Goal: Transaction & Acquisition: Obtain resource

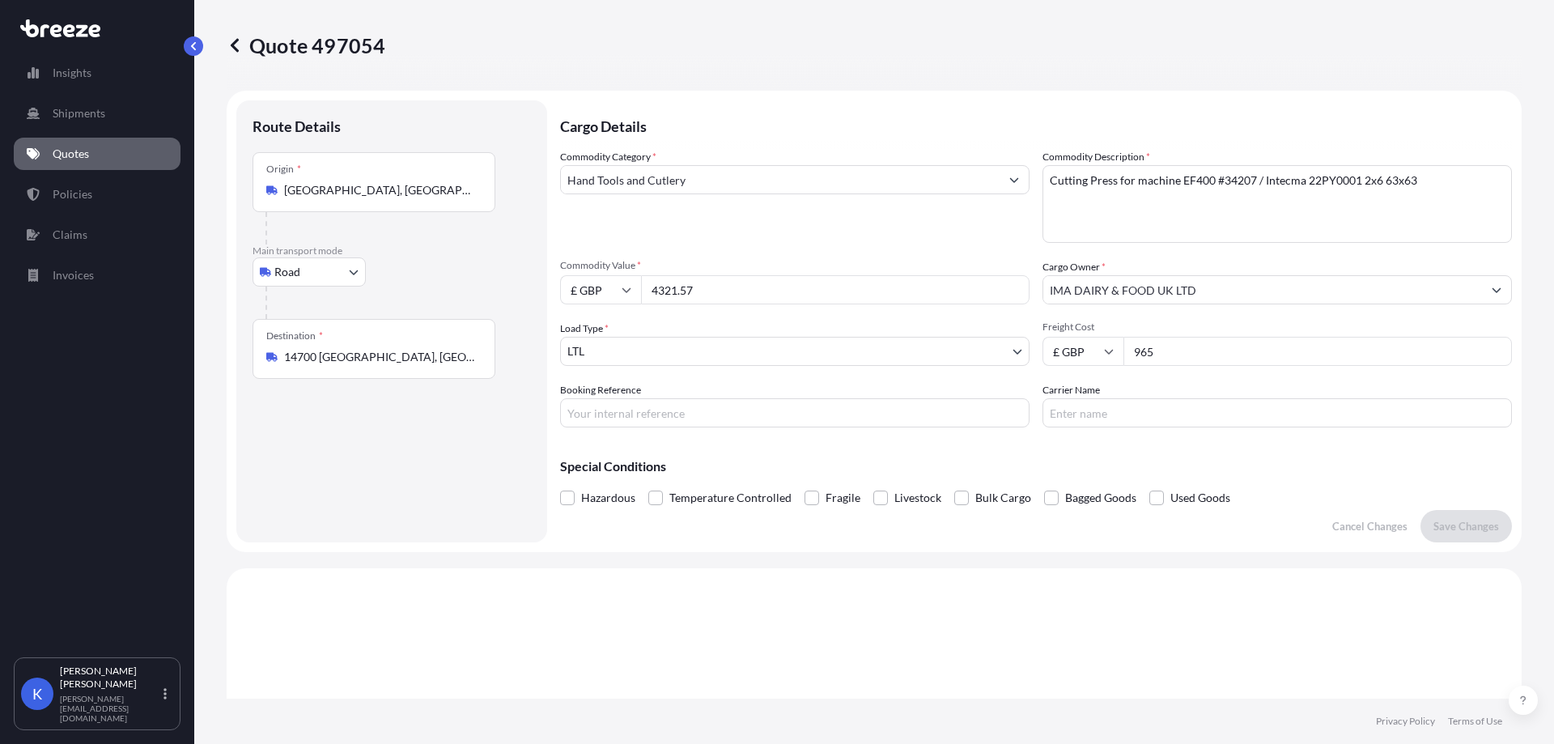
select select "Road"
select select "1"
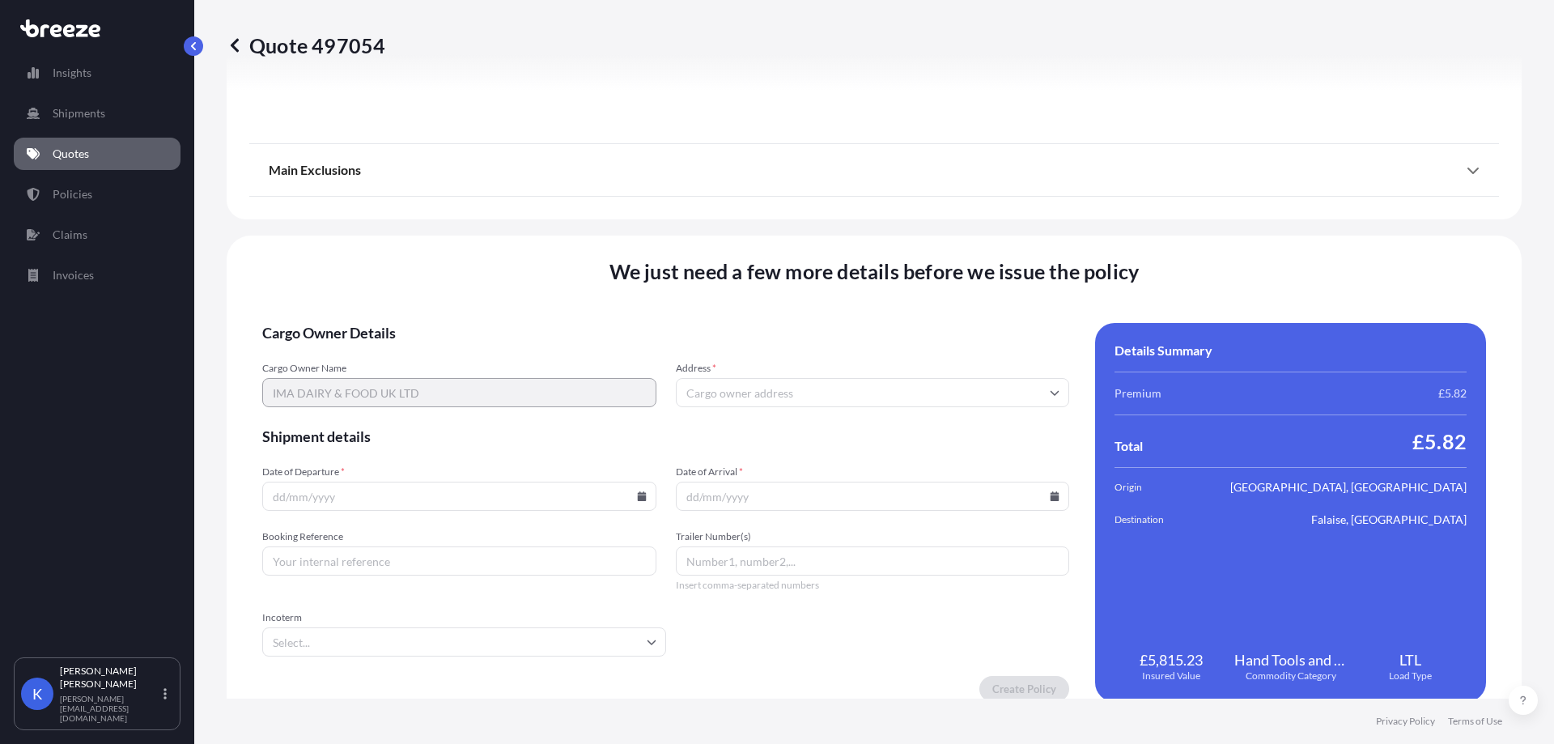
scroll to position [1826, 0]
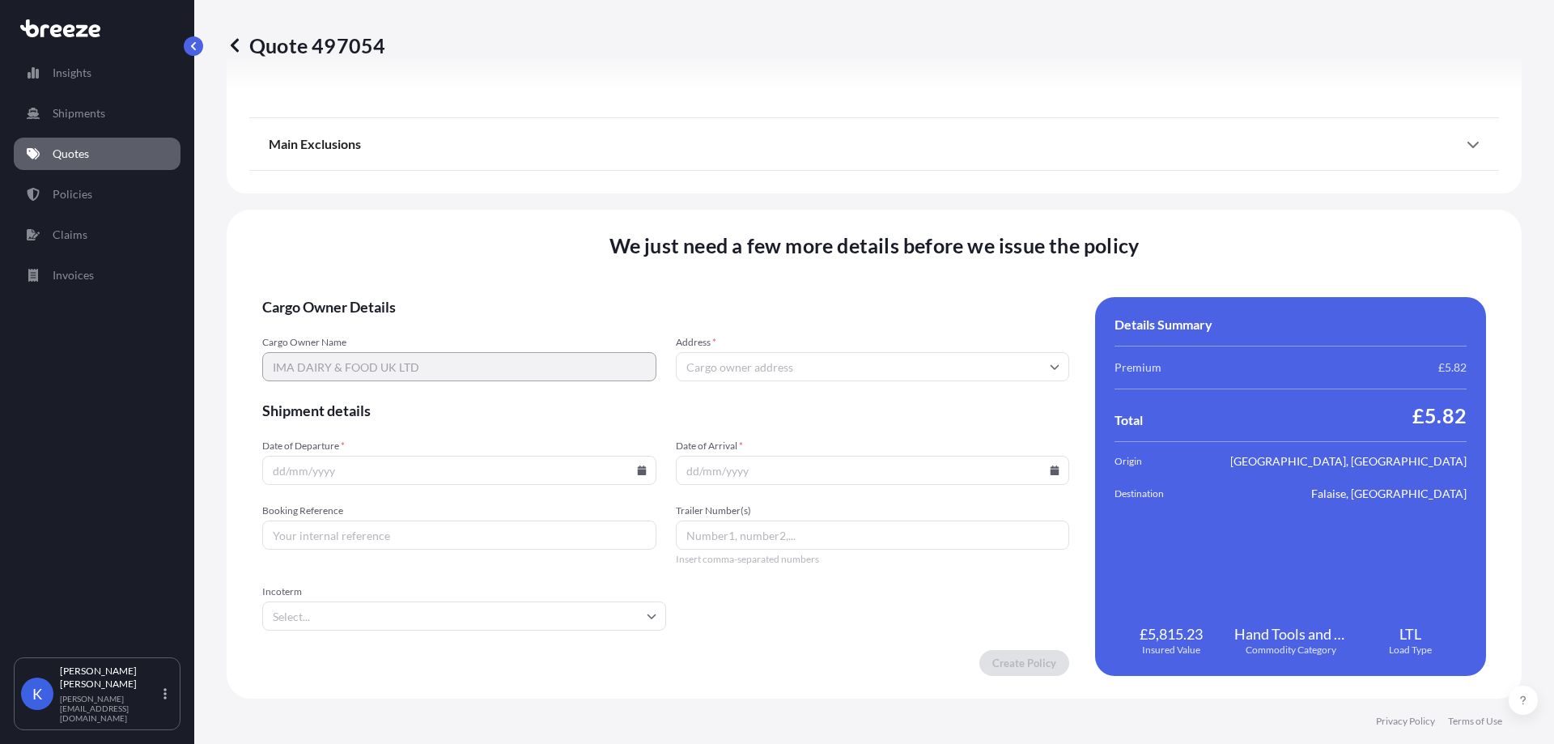
click at [491, 473] on input "Date of Departure *" at bounding box center [459, 470] width 394 height 29
click at [608, 473] on input "Date of Departure *" at bounding box center [459, 470] width 394 height 29
click at [639, 480] on input "Date of Departure *" at bounding box center [459, 470] width 394 height 29
click at [638, 472] on icon at bounding box center [641, 471] width 9 height 10
click at [420, 348] on button "20" at bounding box center [409, 351] width 26 height 26
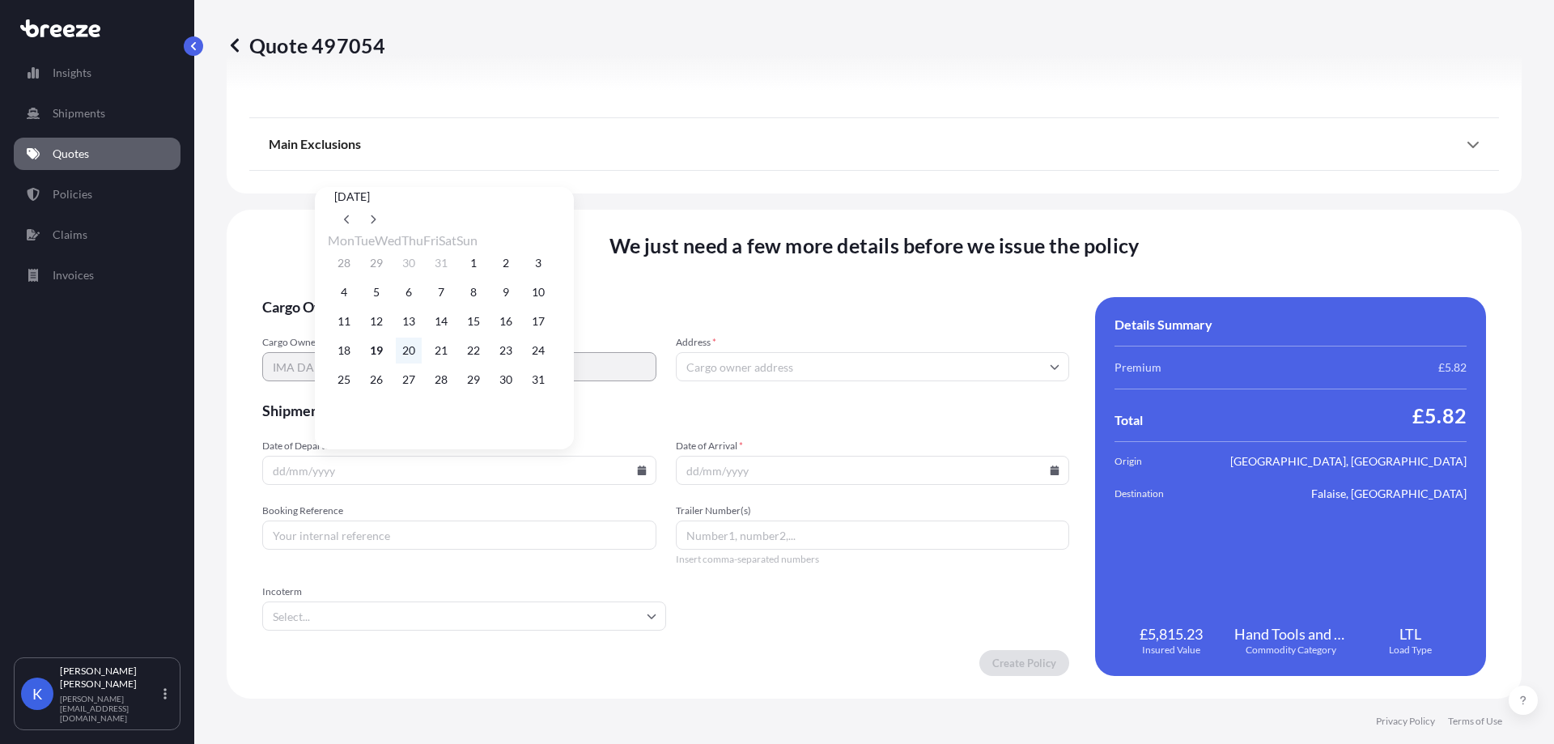
type input "[DATE]"
click at [1051, 468] on icon at bounding box center [1055, 471] width 9 height 10
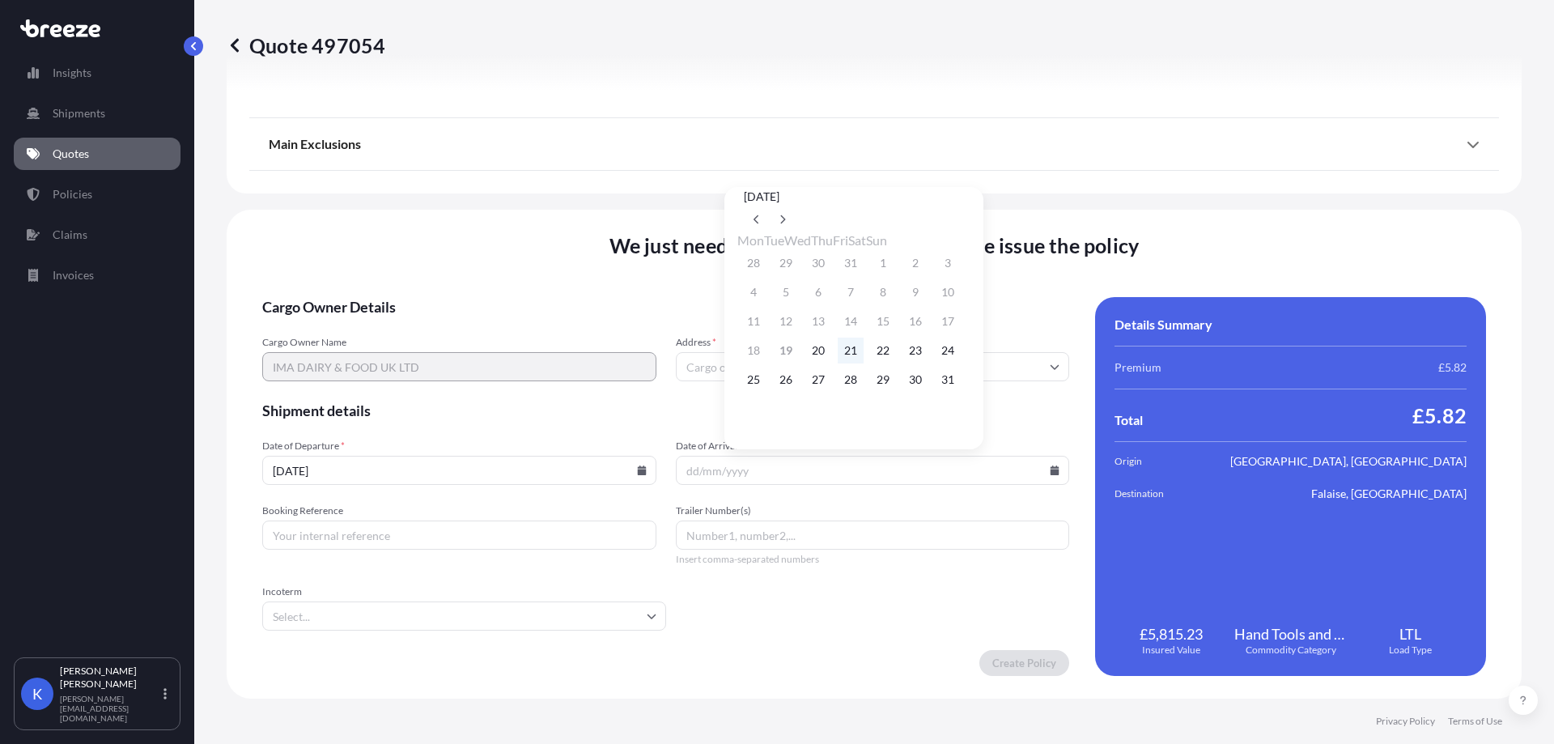
click at [864, 362] on button "21" at bounding box center [851, 351] width 26 height 26
type input "[DATE]"
click at [725, 376] on input "Address *" at bounding box center [873, 366] width 394 height 29
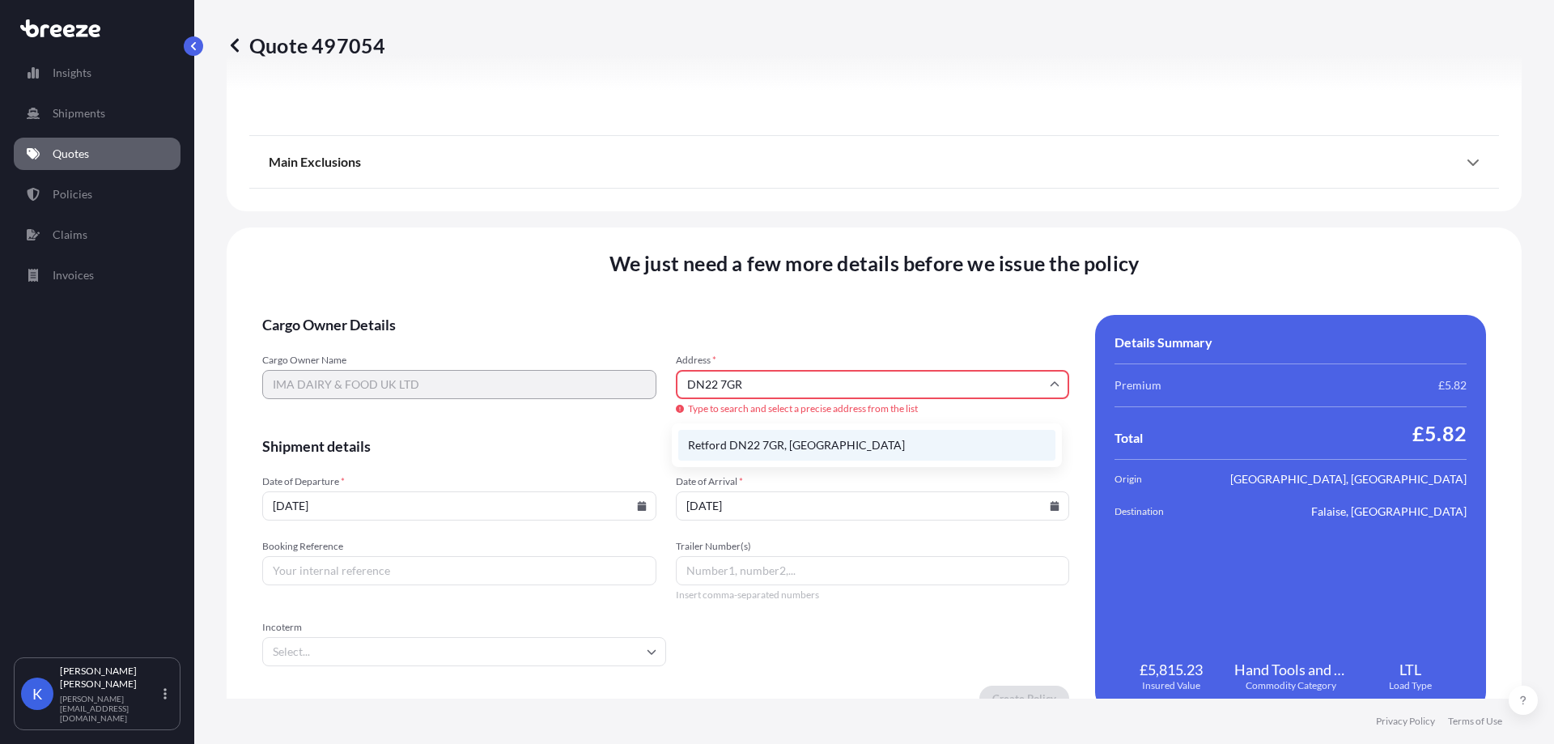
click at [787, 445] on li "Retford DN22 7GR, [GEOGRAPHIC_DATA]" at bounding box center [866, 445] width 377 height 31
type input "Retford DN22 7GR, [GEOGRAPHIC_DATA]"
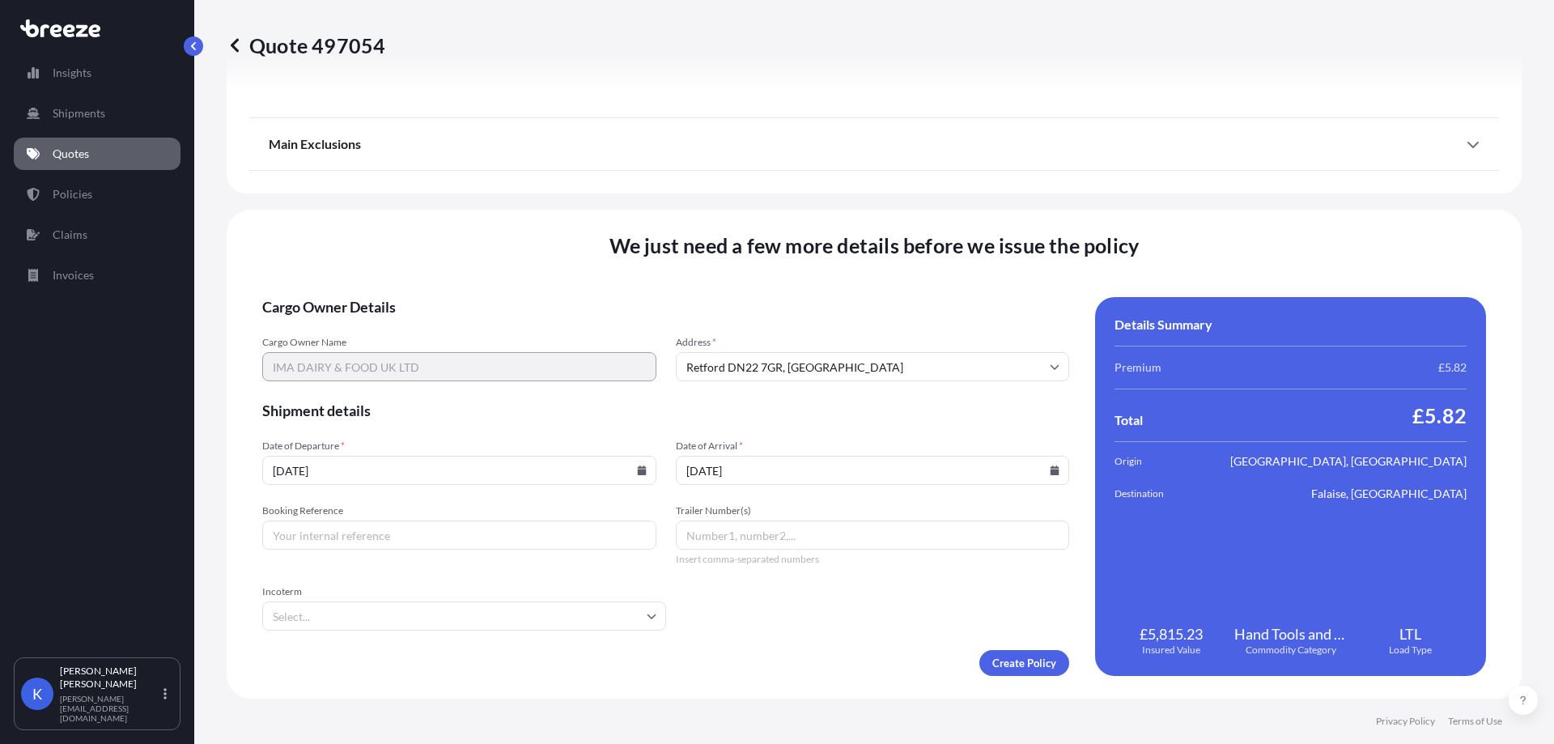
click at [547, 542] on input "Booking Reference" at bounding box center [459, 535] width 394 height 29
click at [568, 529] on input "Booking Reference" at bounding box center [459, 535] width 394 height 29
paste input "RXJ002322"
type input "RXJ002322"
click at [541, 621] on input "Incoterm" at bounding box center [464, 616] width 404 height 29
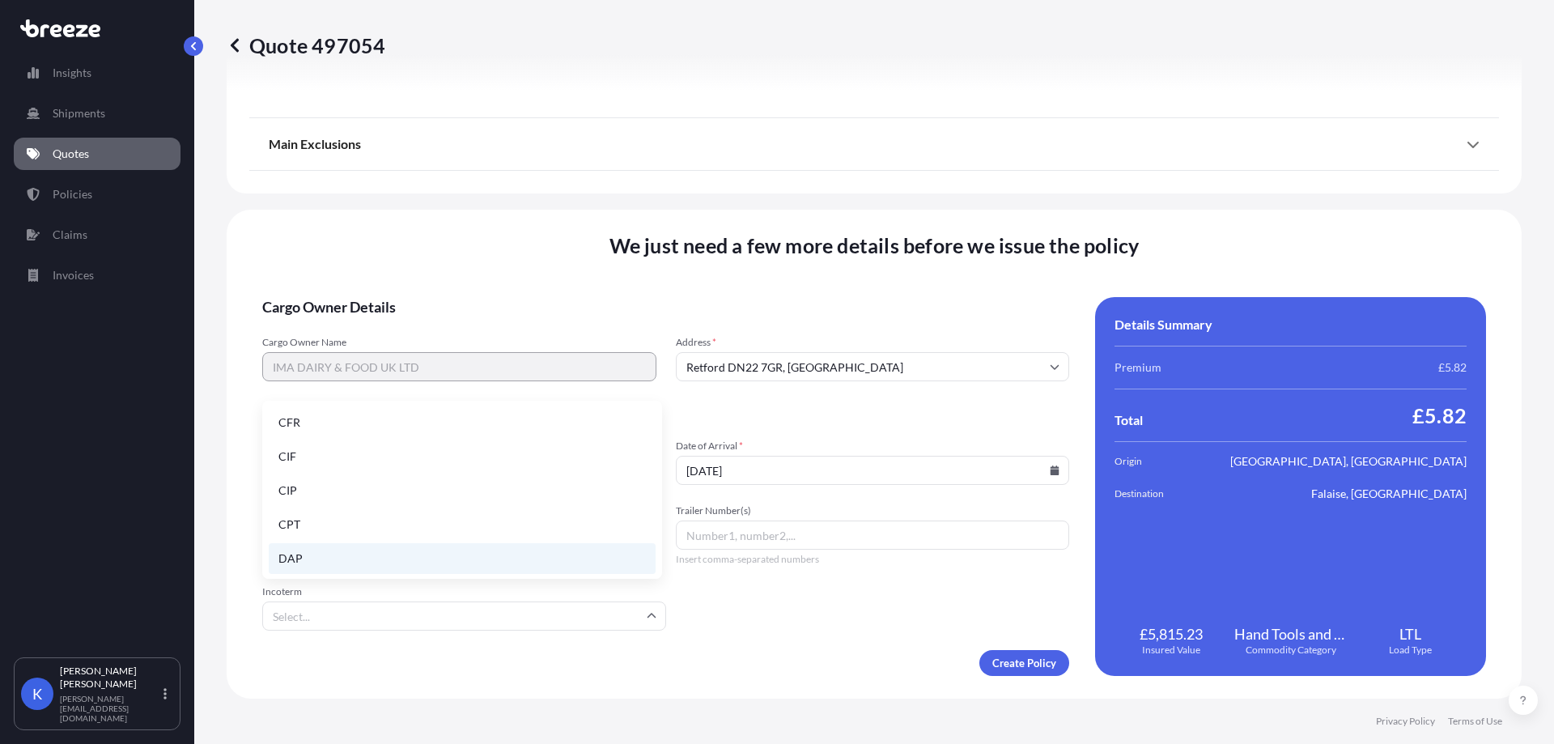
click at [508, 545] on li "DAP" at bounding box center [462, 558] width 387 height 31
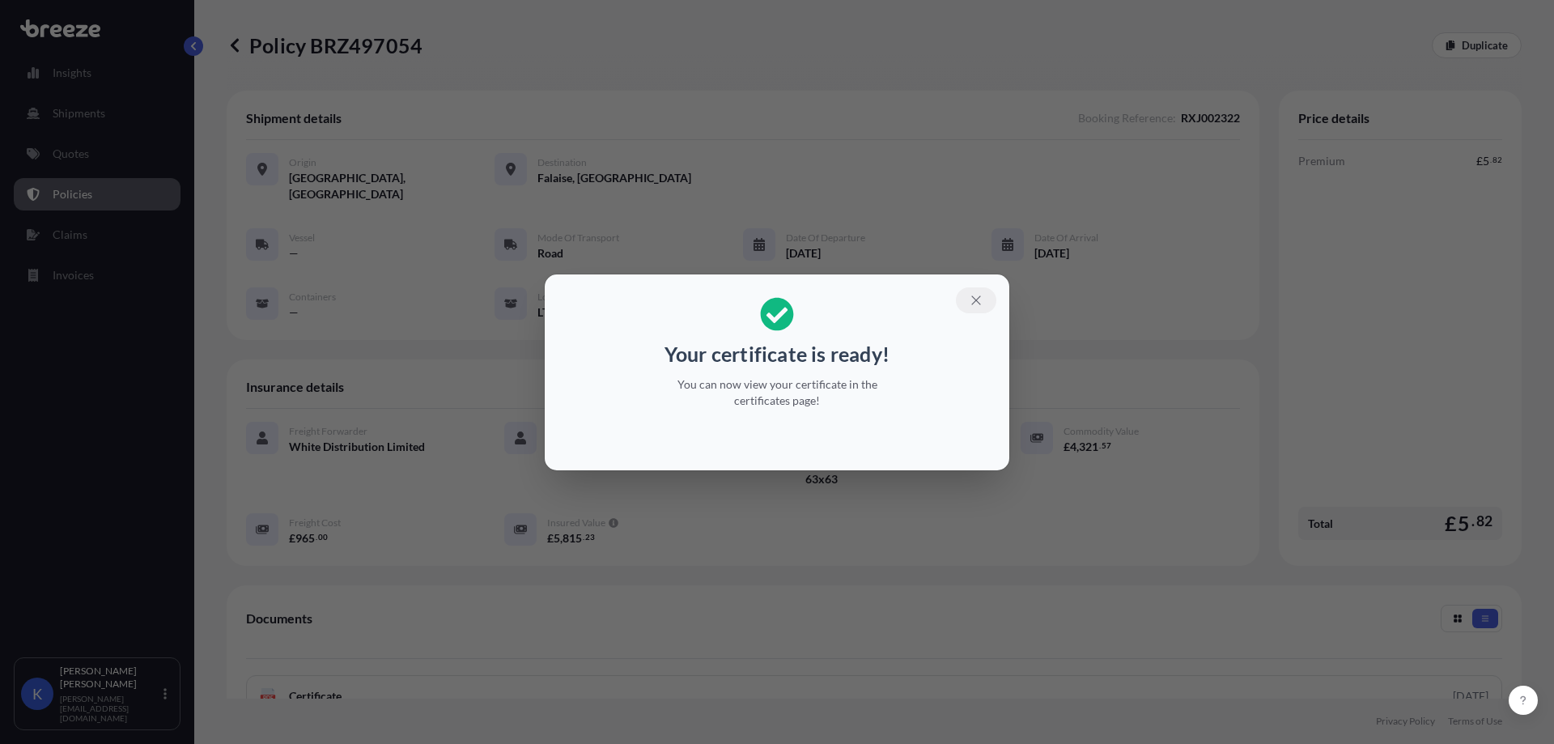
click at [971, 291] on button "button" at bounding box center [976, 300] width 40 height 26
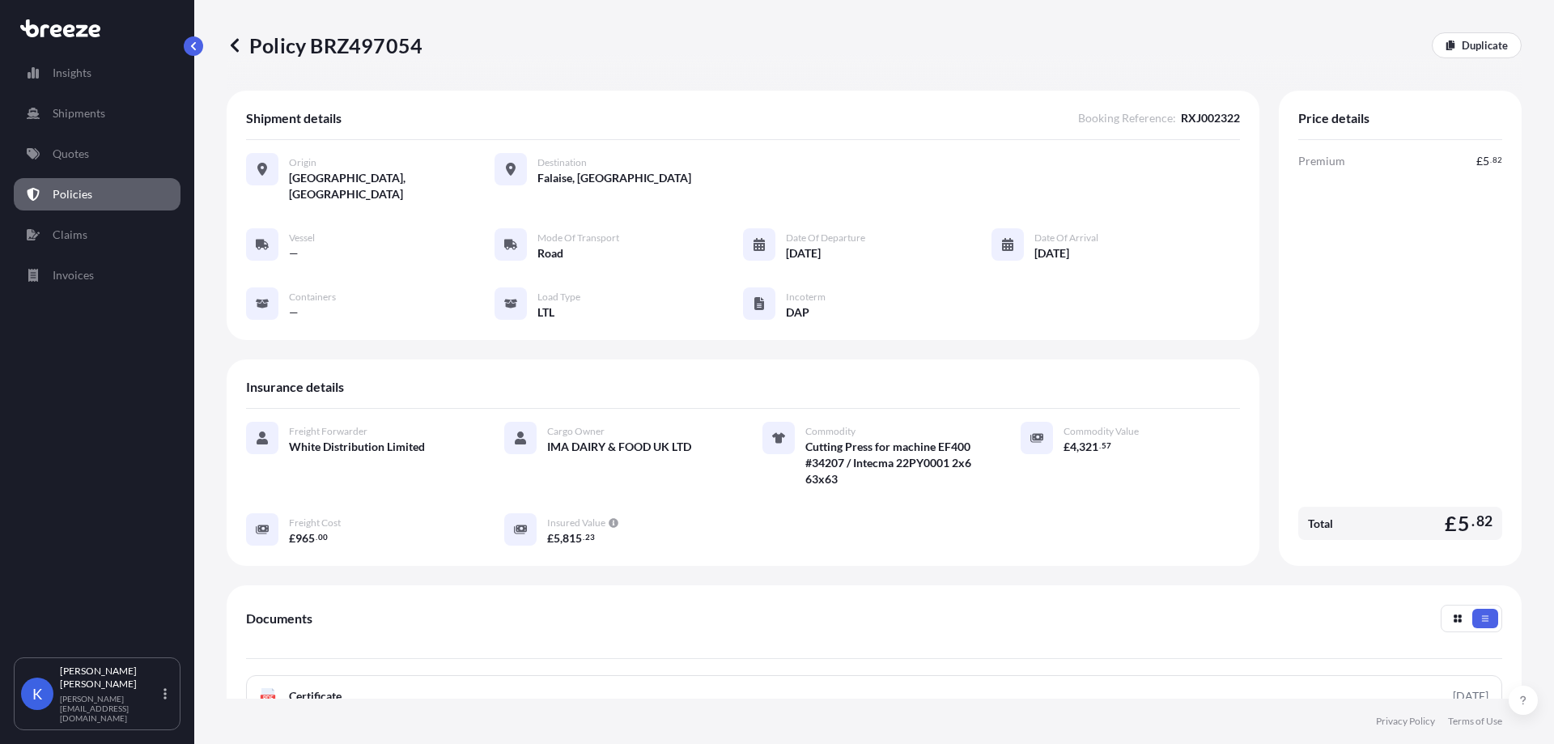
scroll to position [162, 0]
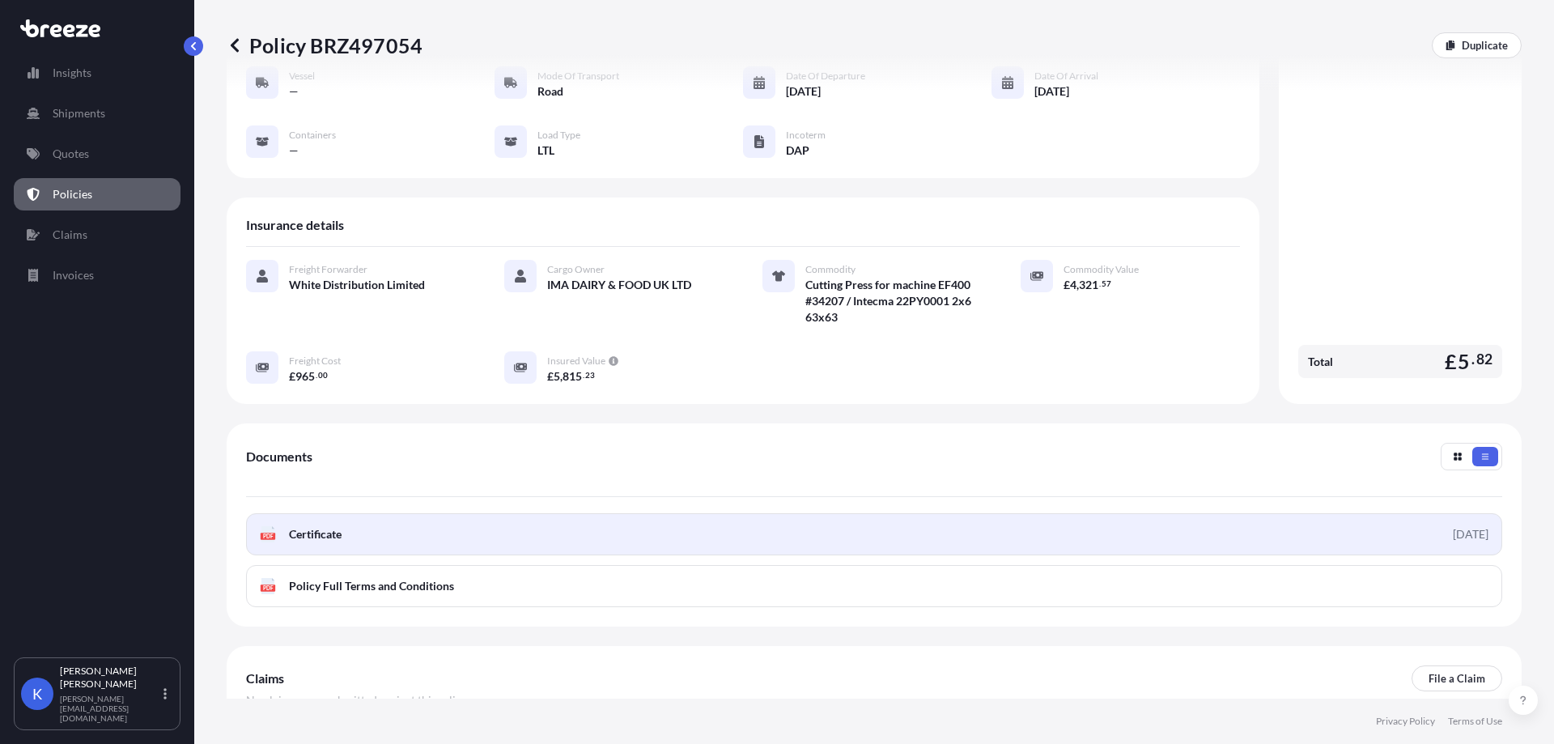
click at [457, 519] on link "PDF Certificate [DATE]" at bounding box center [874, 534] width 1256 height 42
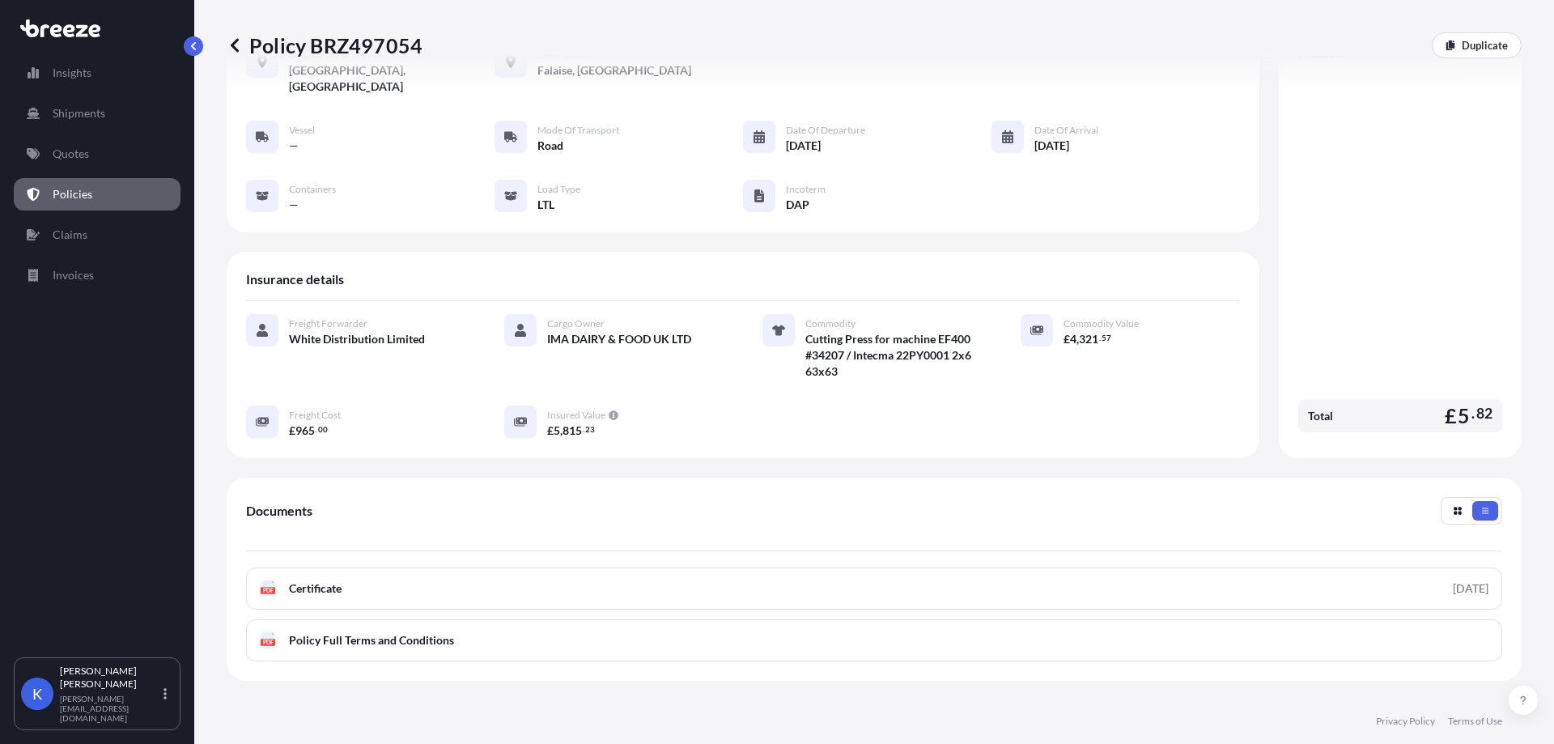
scroll to position [81, 0]
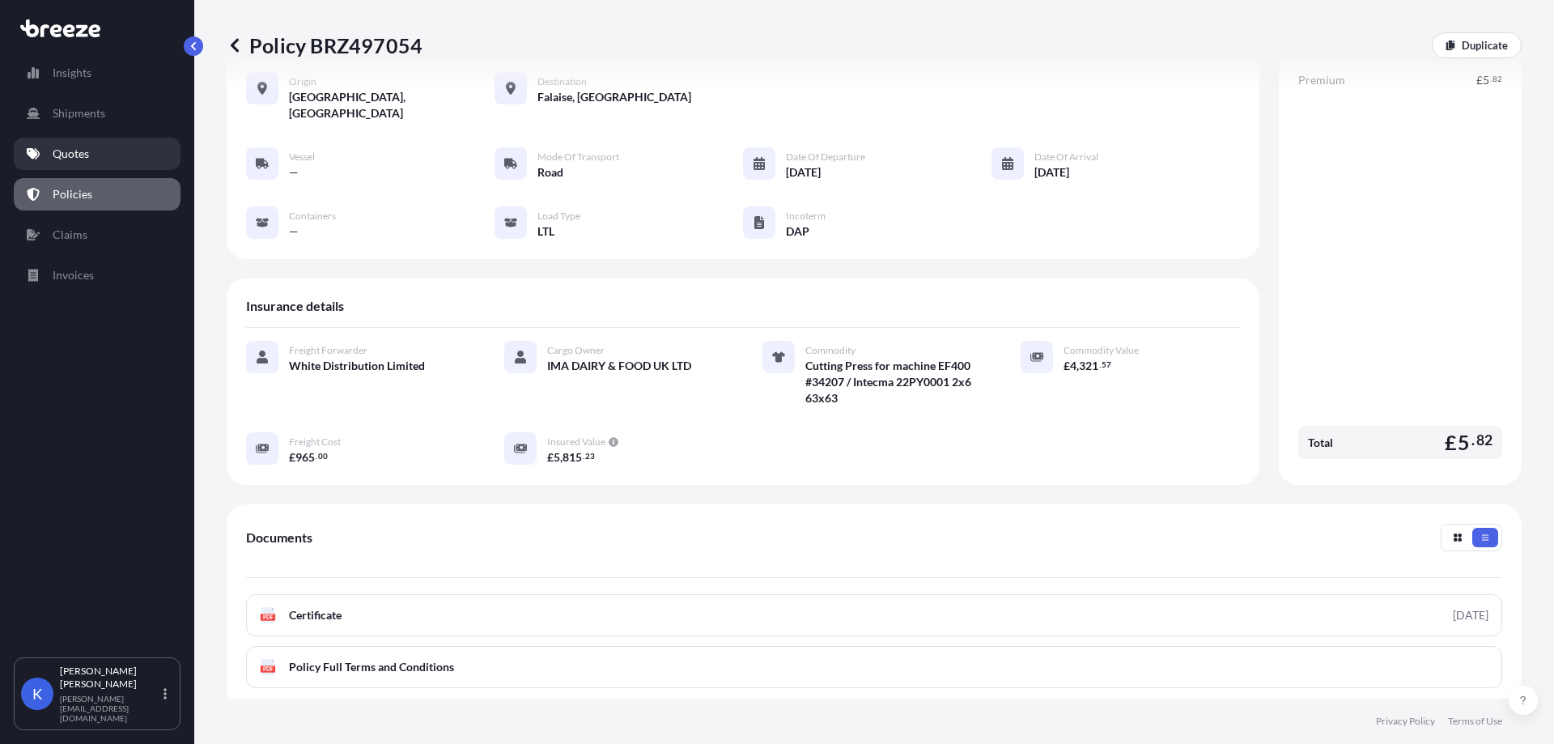
click at [84, 161] on p "Quotes" at bounding box center [71, 154] width 36 height 16
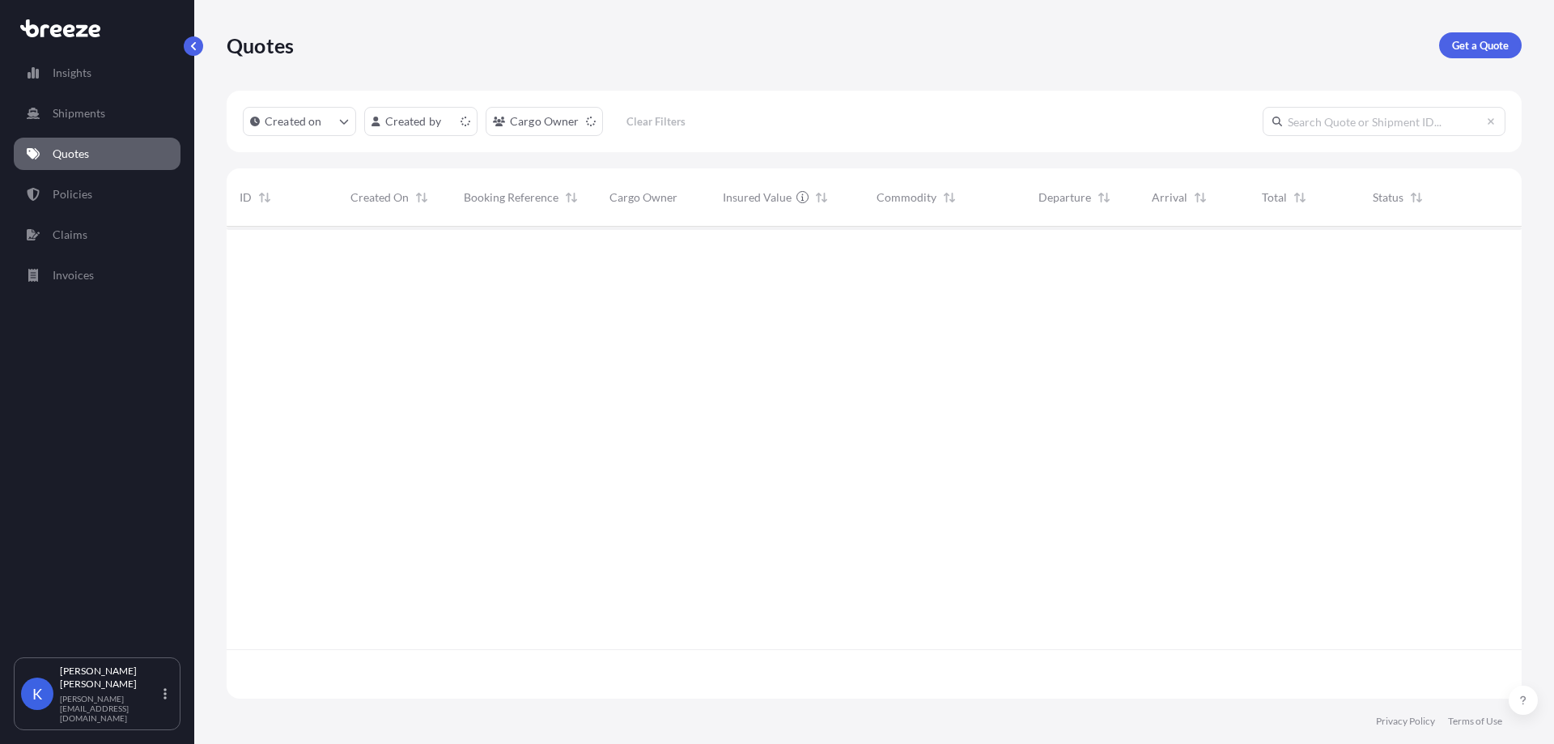
scroll to position [469, 1283]
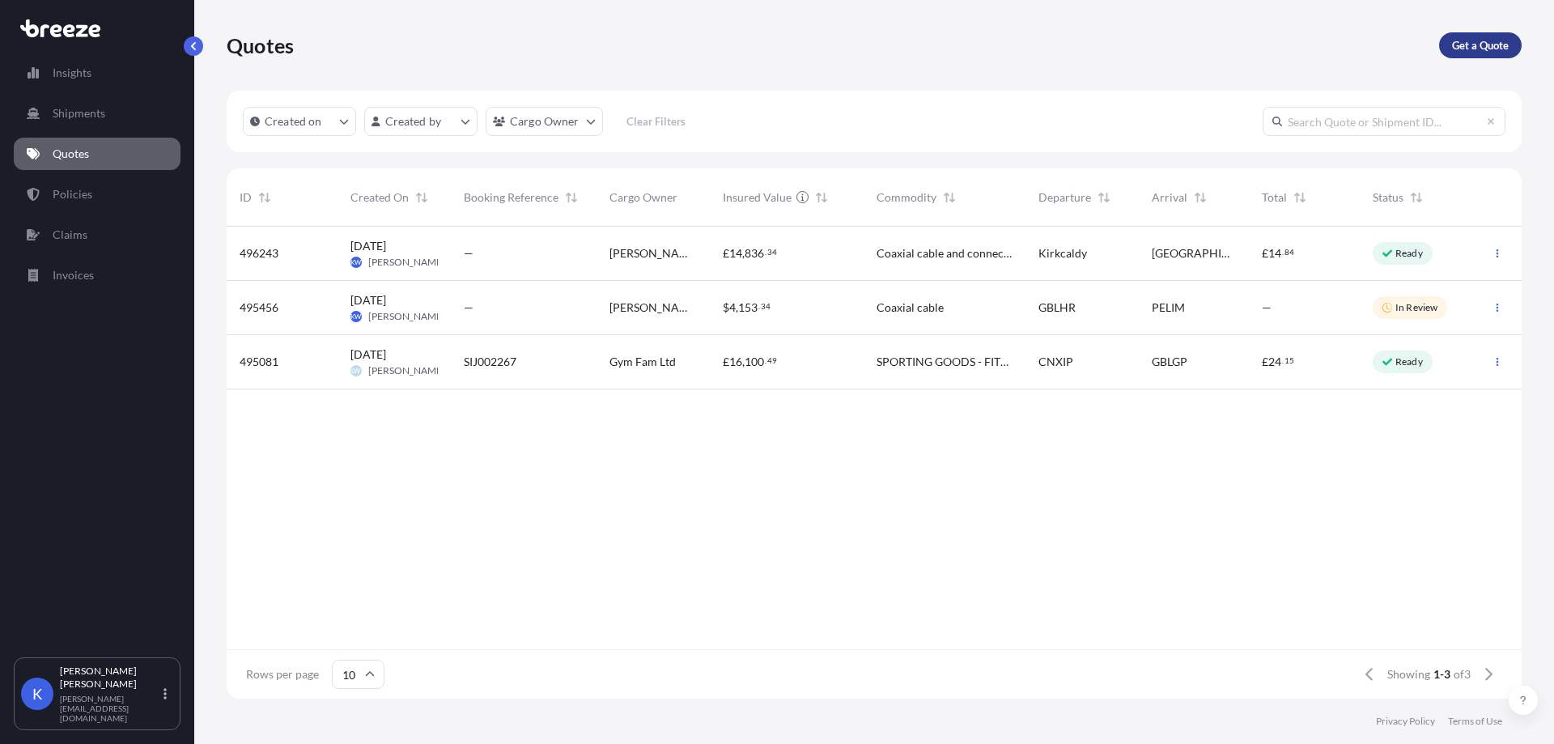
click at [1460, 40] on p "Get a Quote" at bounding box center [1480, 45] width 57 height 16
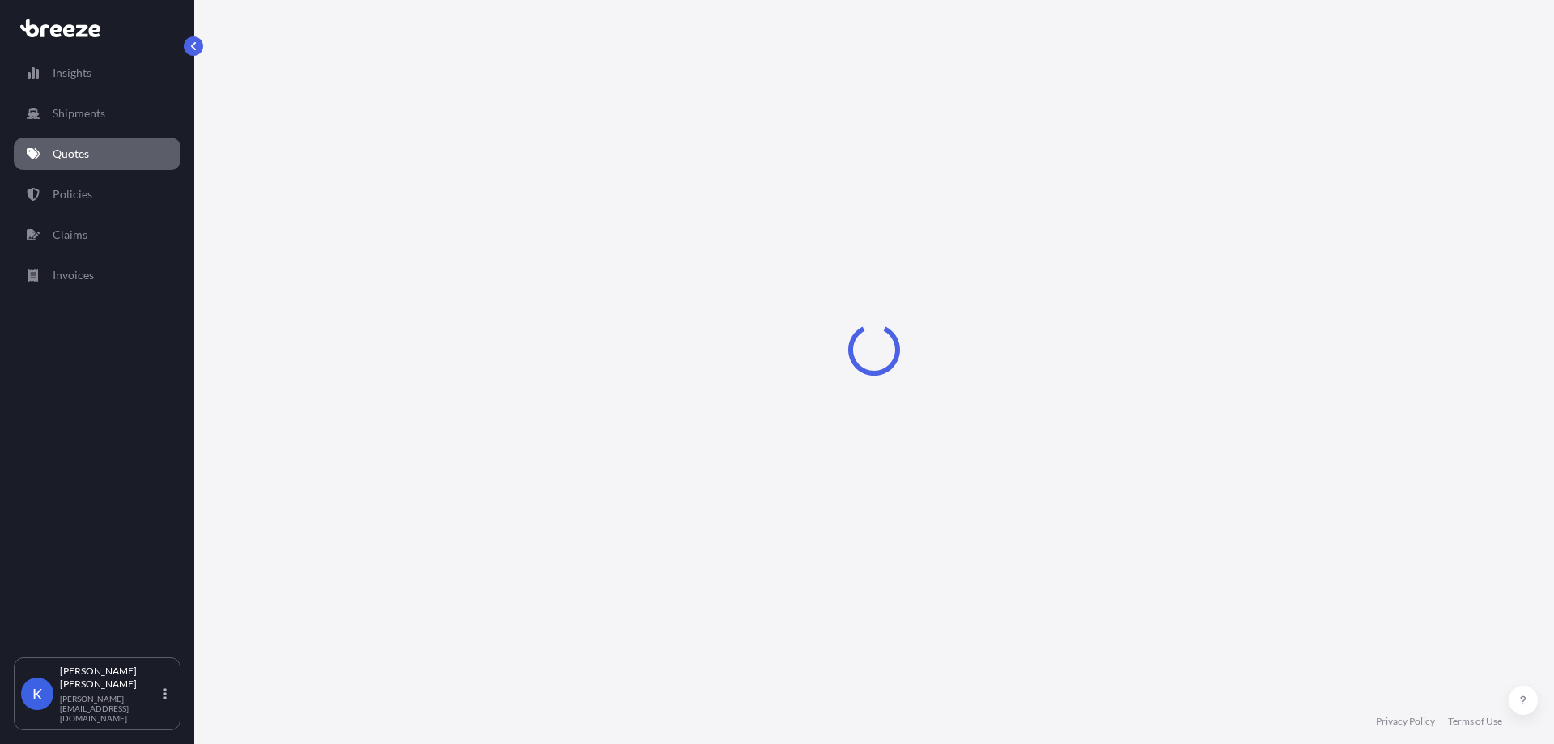
select select "Road"
select select "Sea"
select select "1"
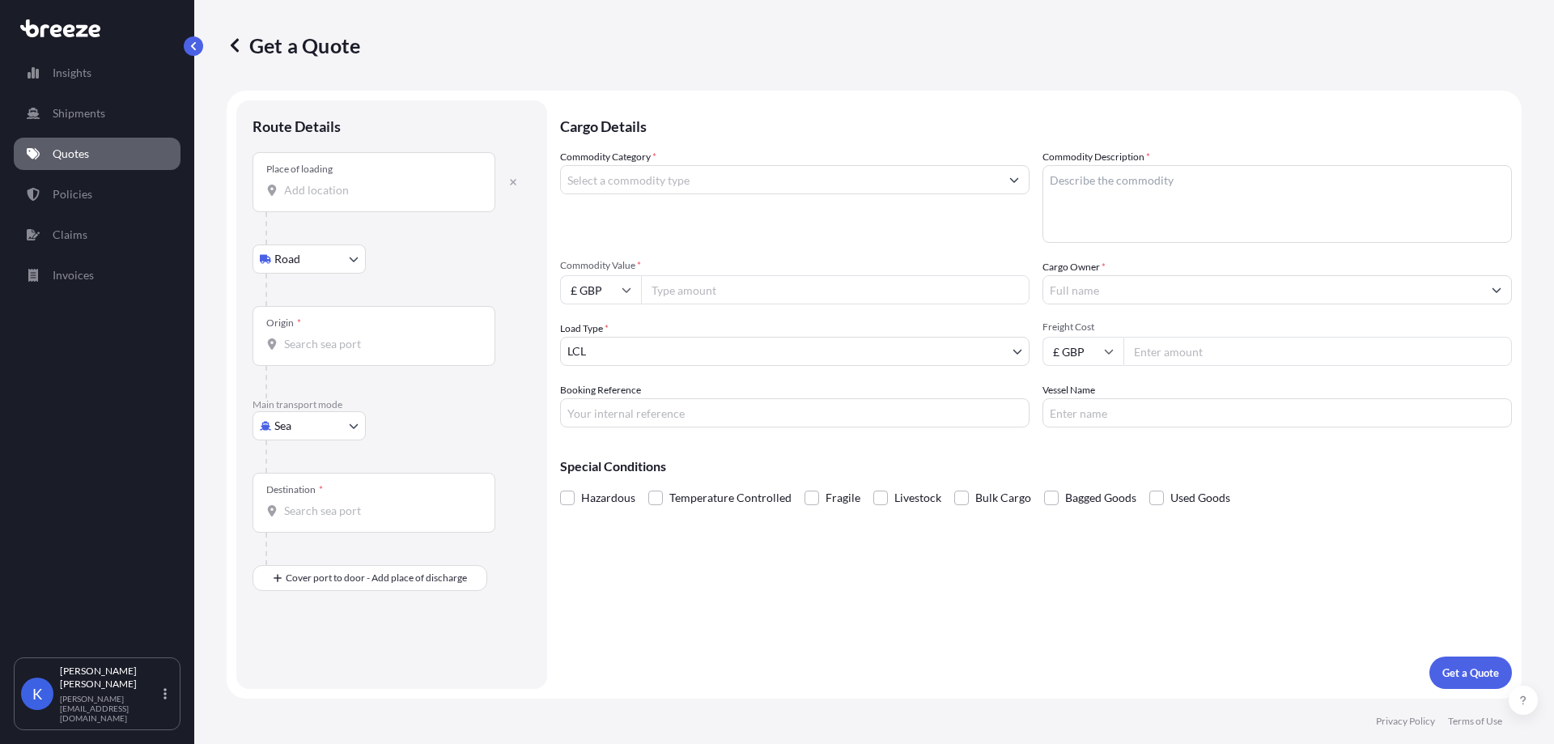
click at [341, 192] on input "Place of loading" at bounding box center [379, 190] width 191 height 16
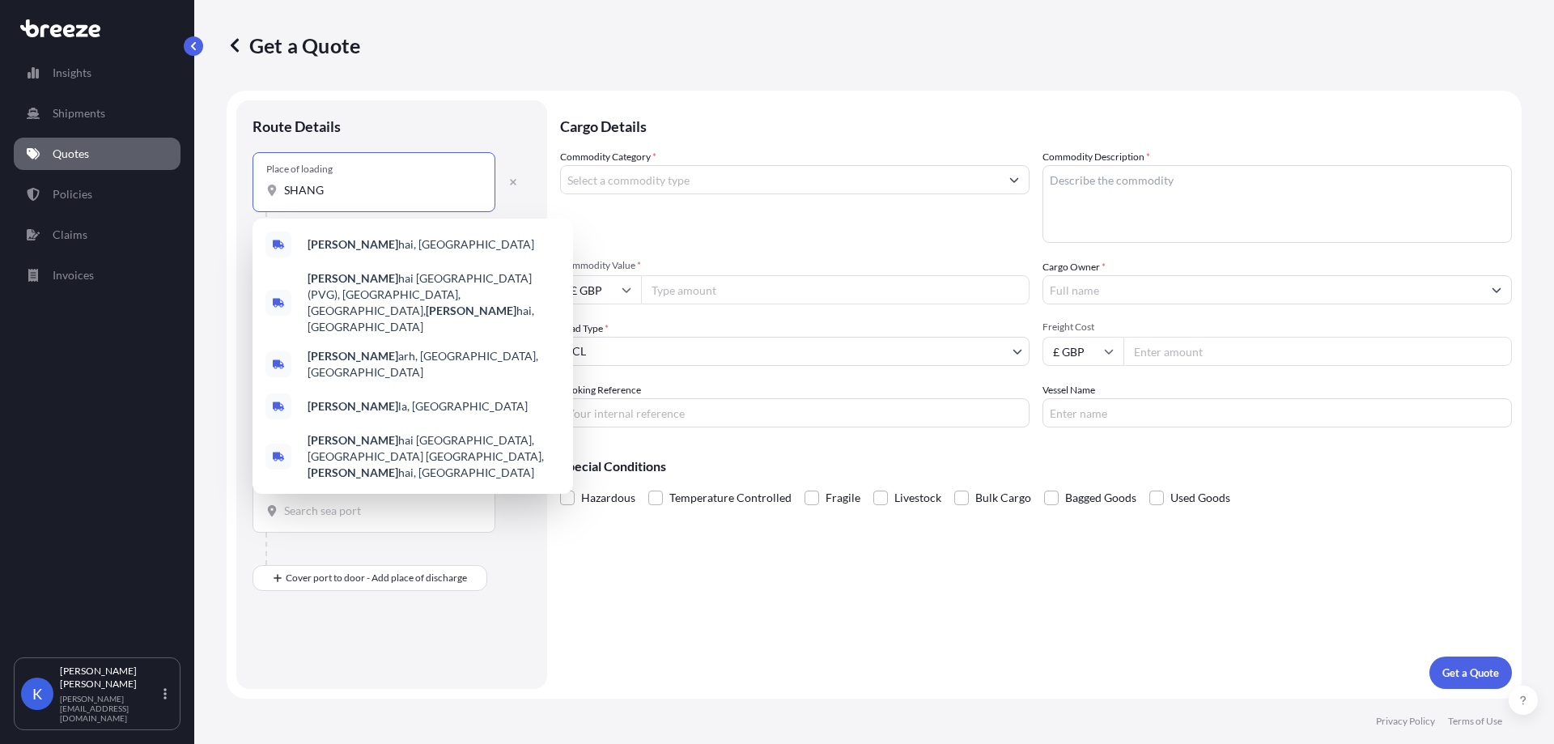
drag, startPoint x: 300, startPoint y: 189, endPoint x: 257, endPoint y: 189, distance: 43.7
click at [262, 189] on div "Place of loading SHANG" at bounding box center [374, 182] width 243 height 60
paste input "[GEOGRAPHIC_DATA]"
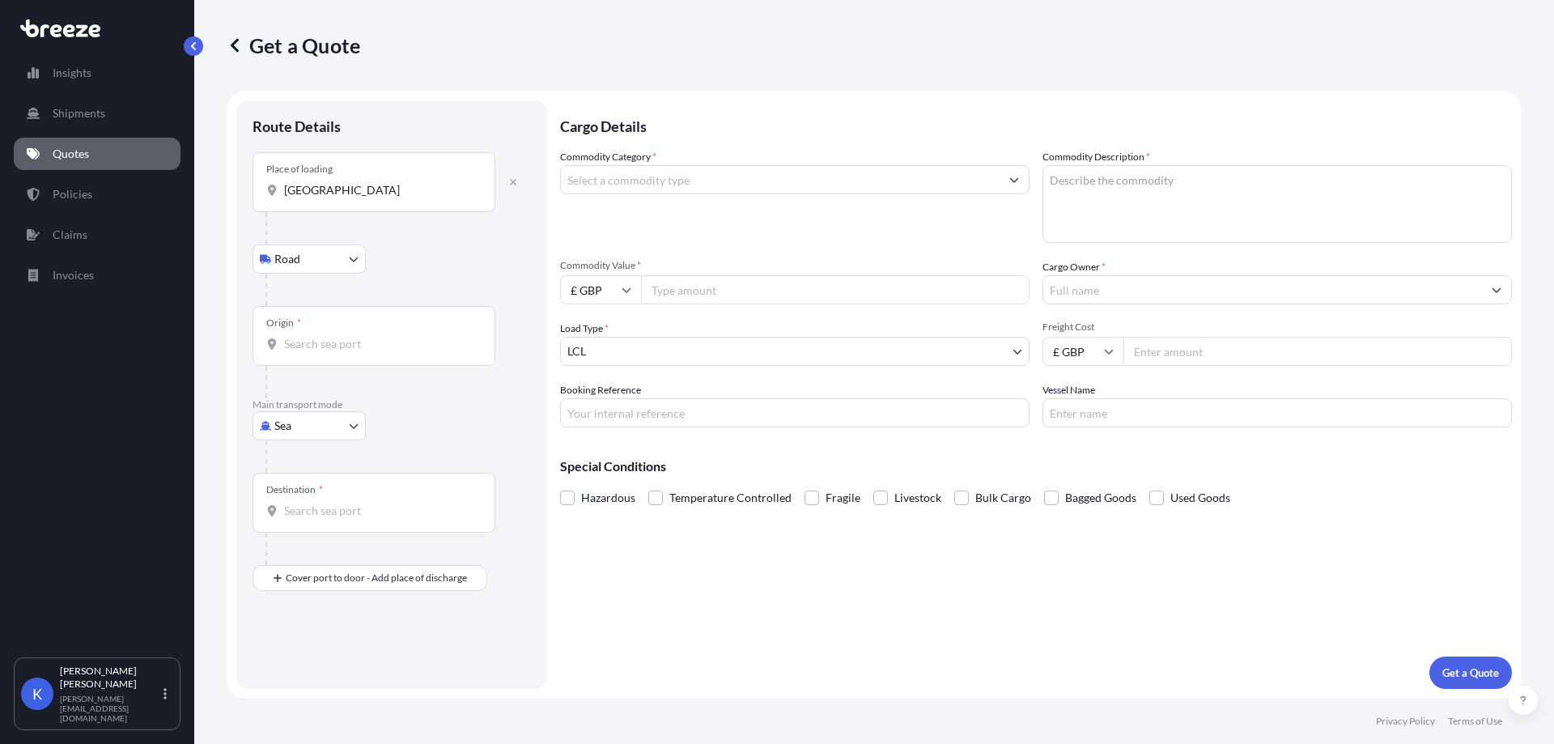
click at [369, 215] on div at bounding box center [399, 228] width 266 height 32
click at [363, 202] on div "Place of loading [GEOGRAPHIC_DATA]" at bounding box center [374, 182] width 243 height 60
click at [363, 198] on input "[GEOGRAPHIC_DATA]" at bounding box center [379, 190] width 191 height 16
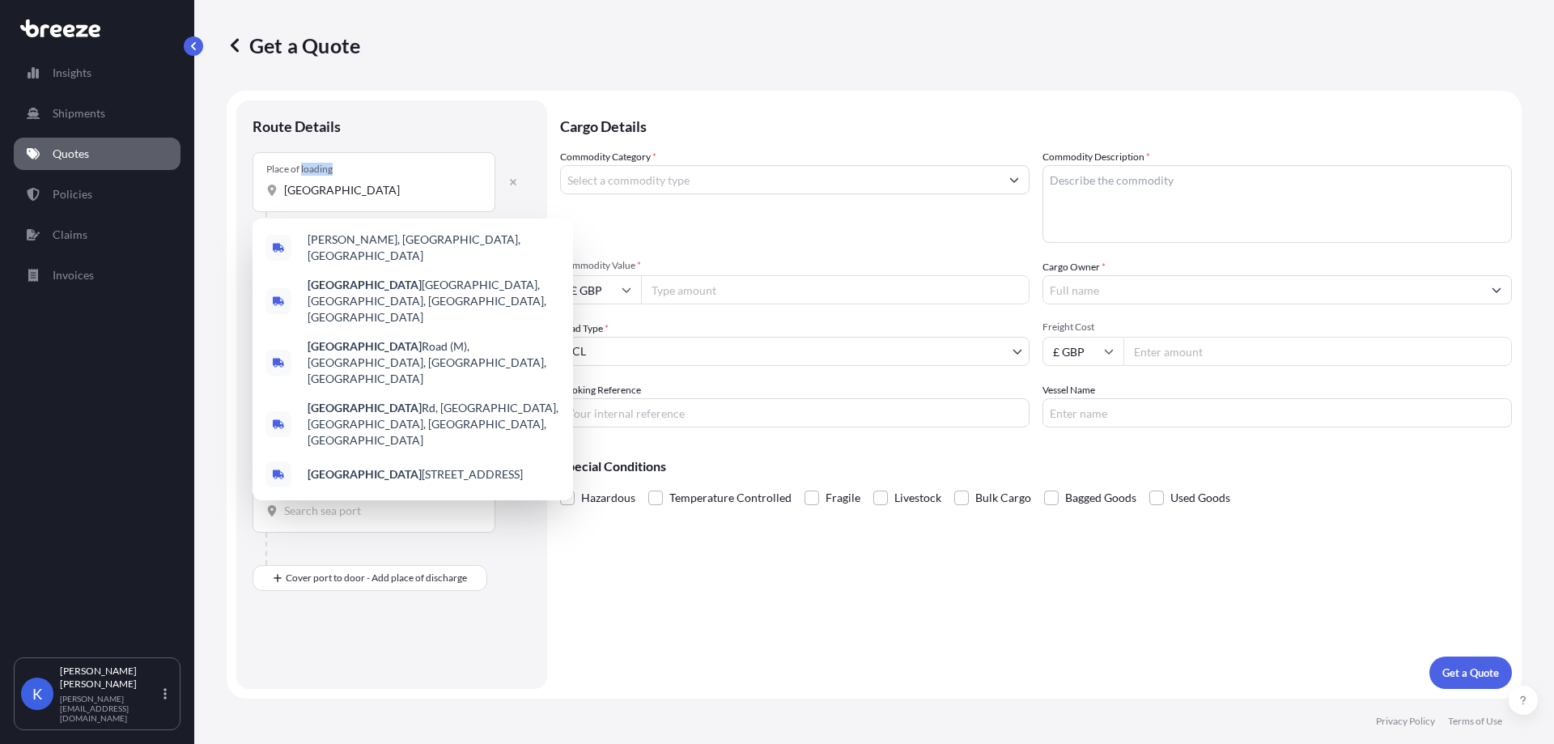
click at [363, 202] on div "Place of loading [GEOGRAPHIC_DATA]" at bounding box center [374, 182] width 243 height 60
click at [363, 198] on input "[GEOGRAPHIC_DATA]" at bounding box center [379, 190] width 191 height 16
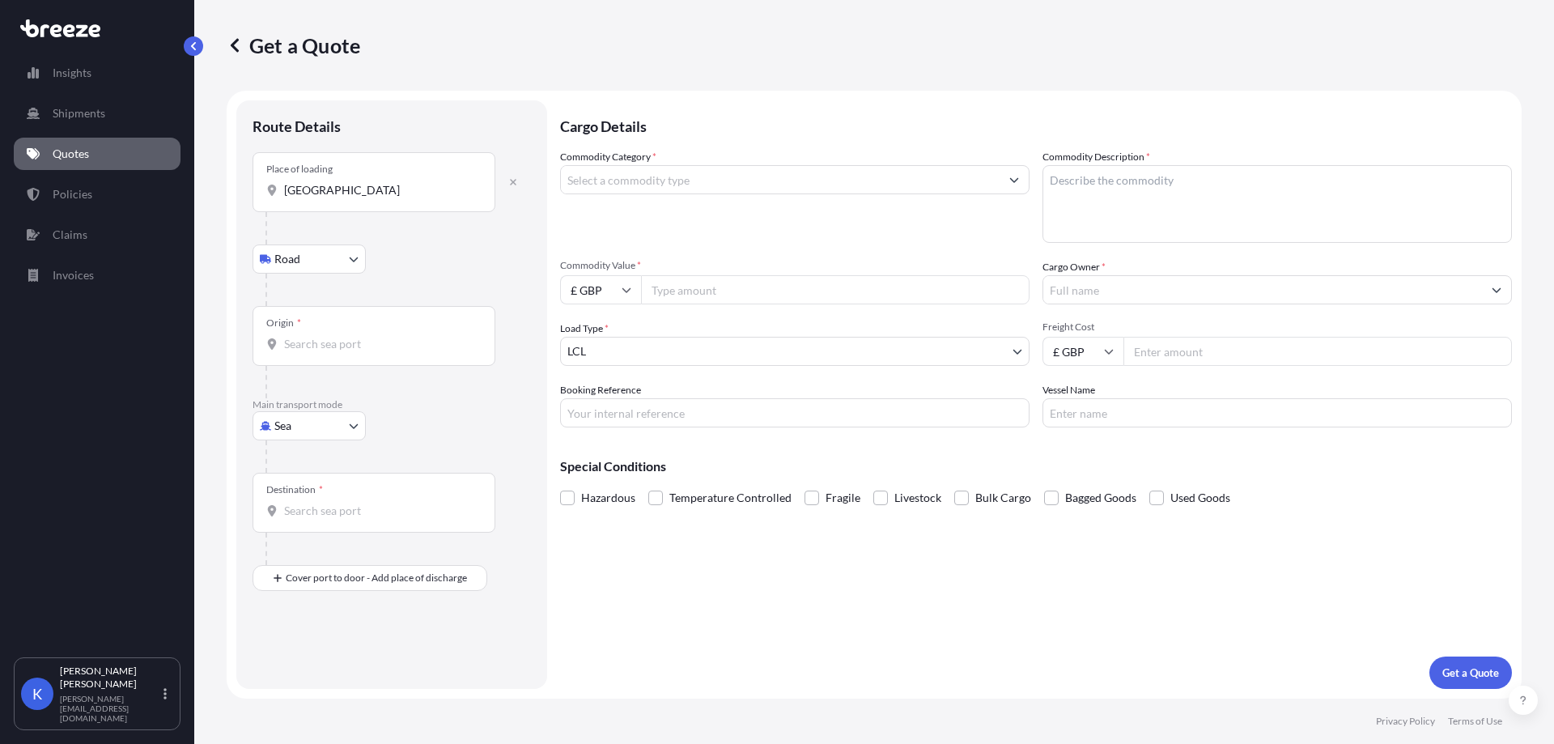
click at [345, 186] on input "[GEOGRAPHIC_DATA]" at bounding box center [379, 190] width 191 height 16
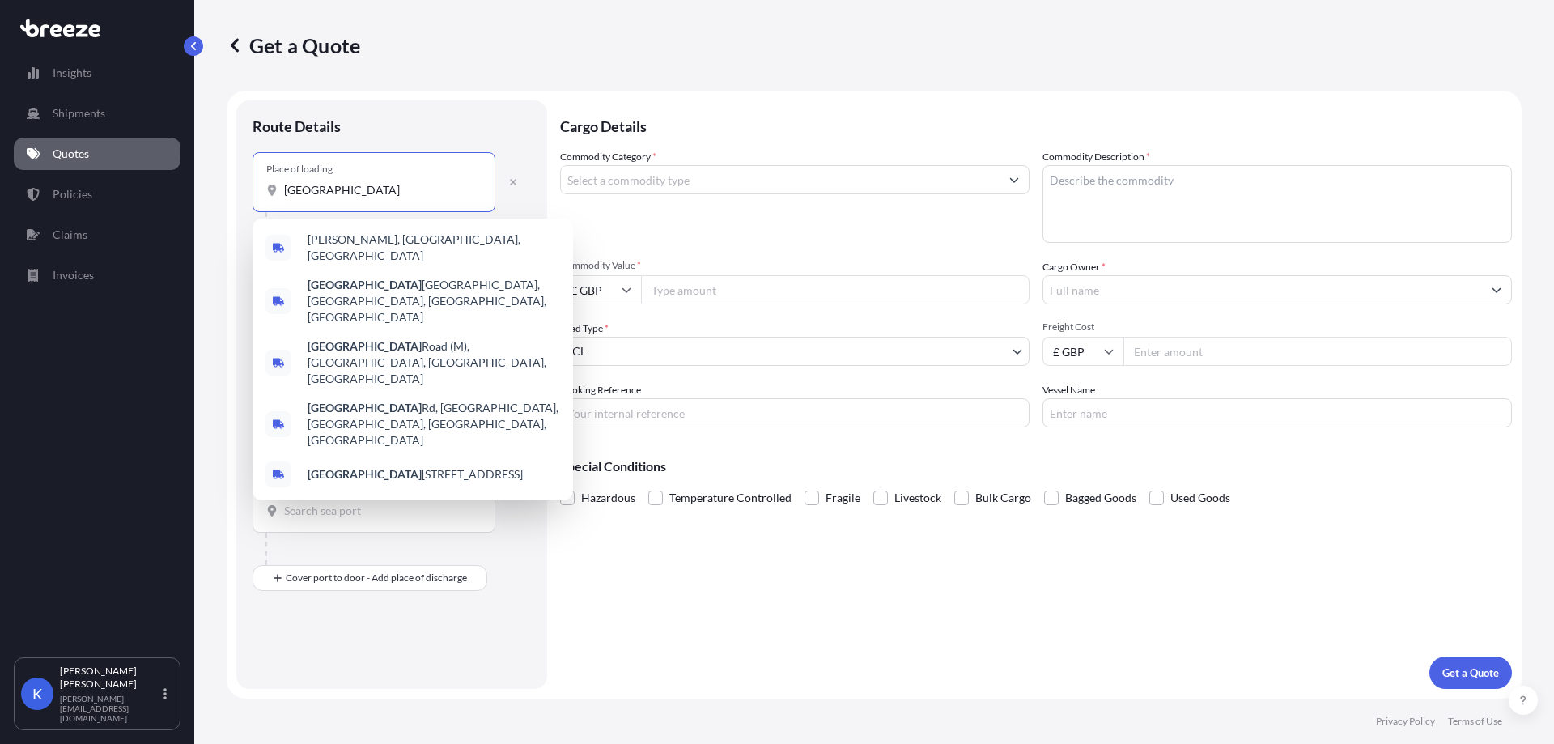
click at [345, 186] on input "[GEOGRAPHIC_DATA]" at bounding box center [379, 190] width 191 height 16
paste input "318000"
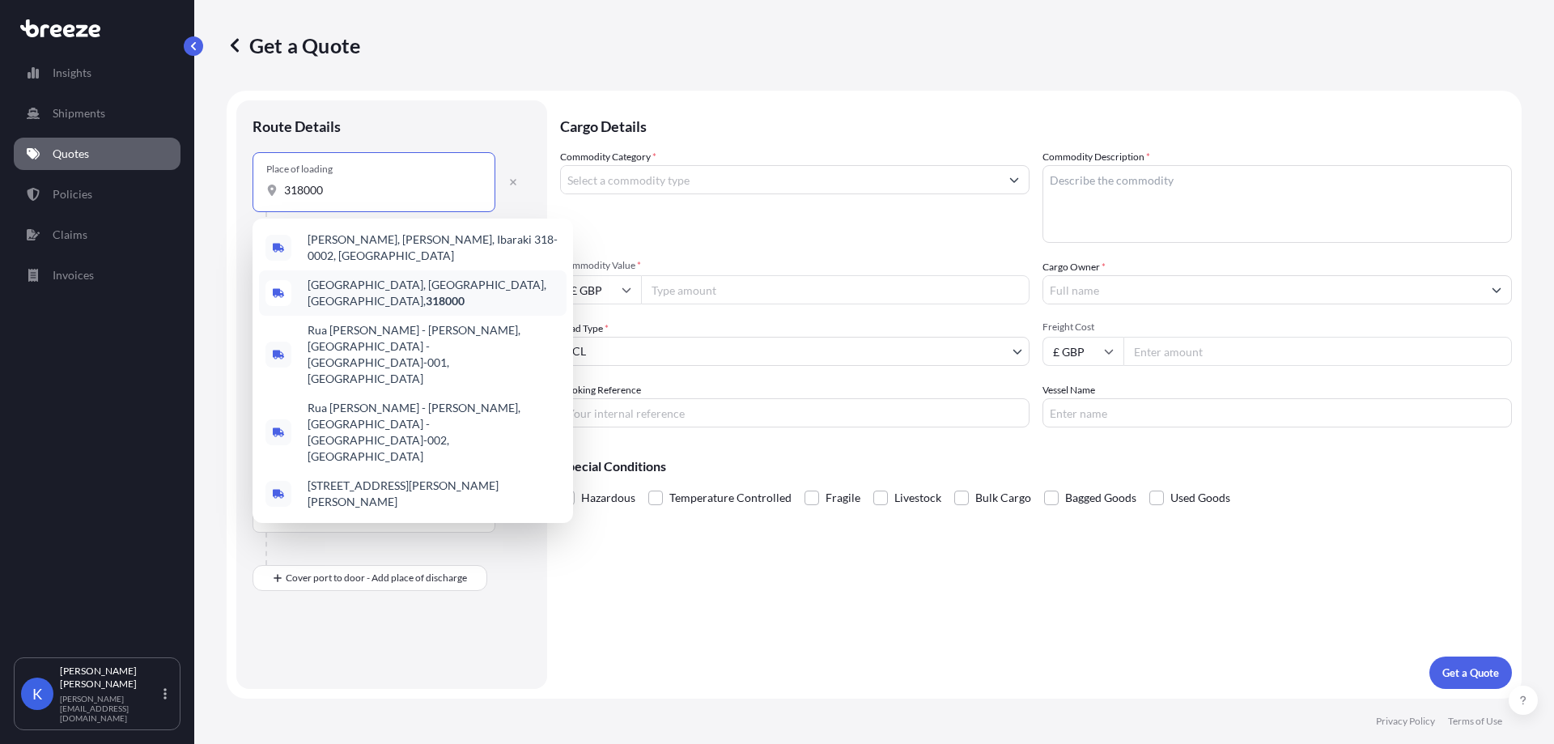
click at [441, 289] on span "[GEOGRAPHIC_DATA], [GEOGRAPHIC_DATA], [GEOGRAPHIC_DATA], 318000" at bounding box center [434, 293] width 253 height 32
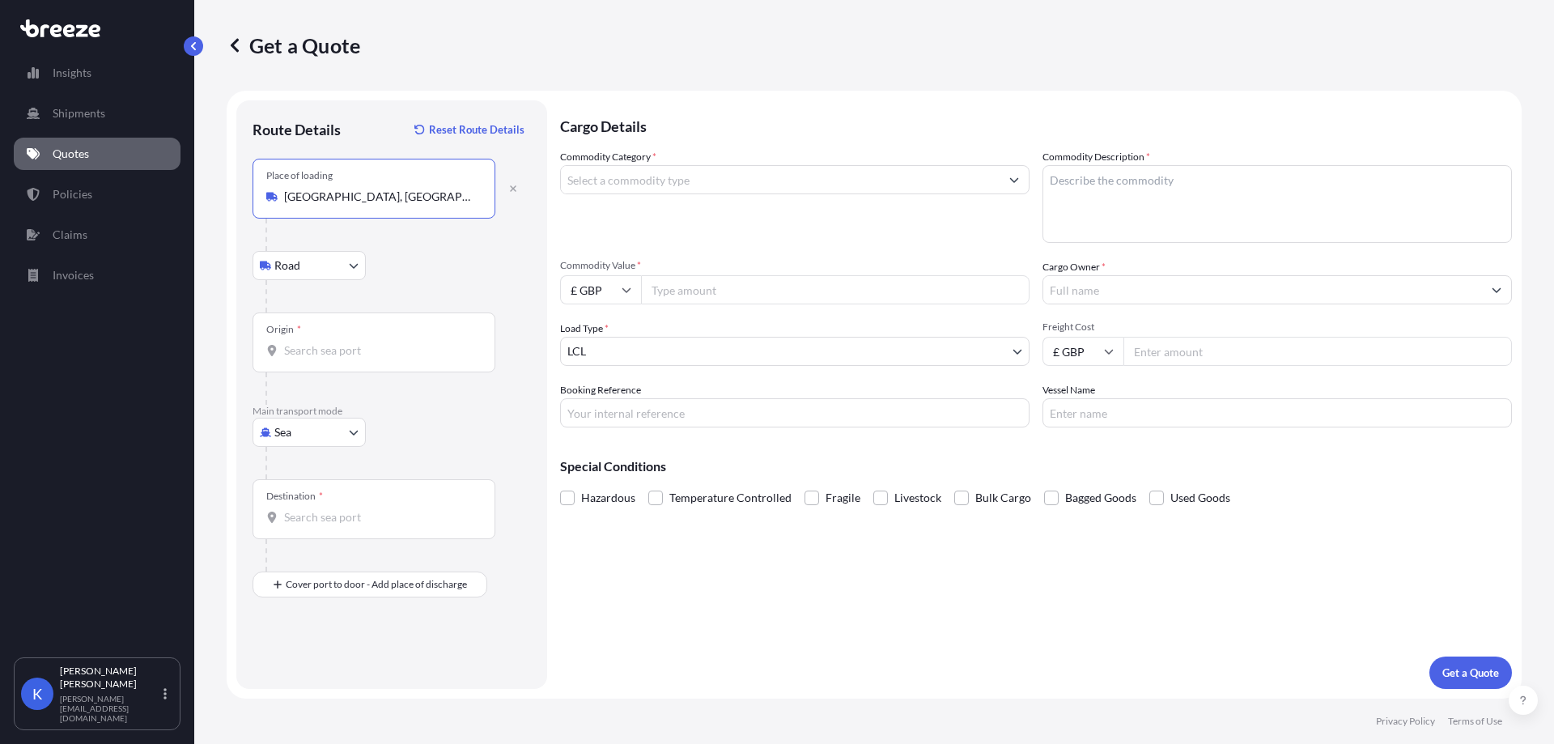
type input "[GEOGRAPHIC_DATA], [GEOGRAPHIC_DATA], [GEOGRAPHIC_DATA], 318000"
click at [345, 350] on input "Origin *" at bounding box center [379, 350] width 191 height 16
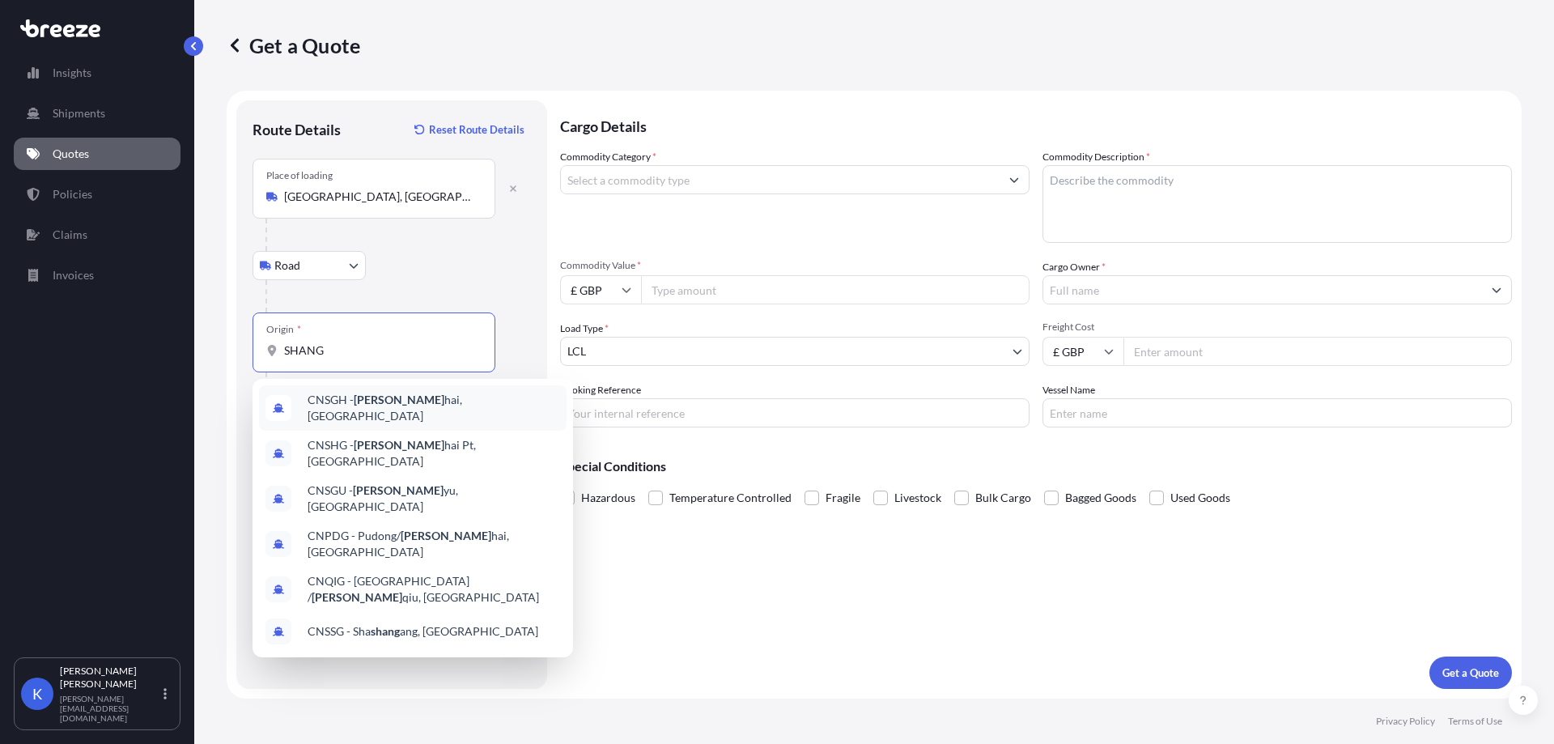
click at [408, 412] on span "CNSGH - Shang hai, [GEOGRAPHIC_DATA]" at bounding box center [434, 408] width 253 height 32
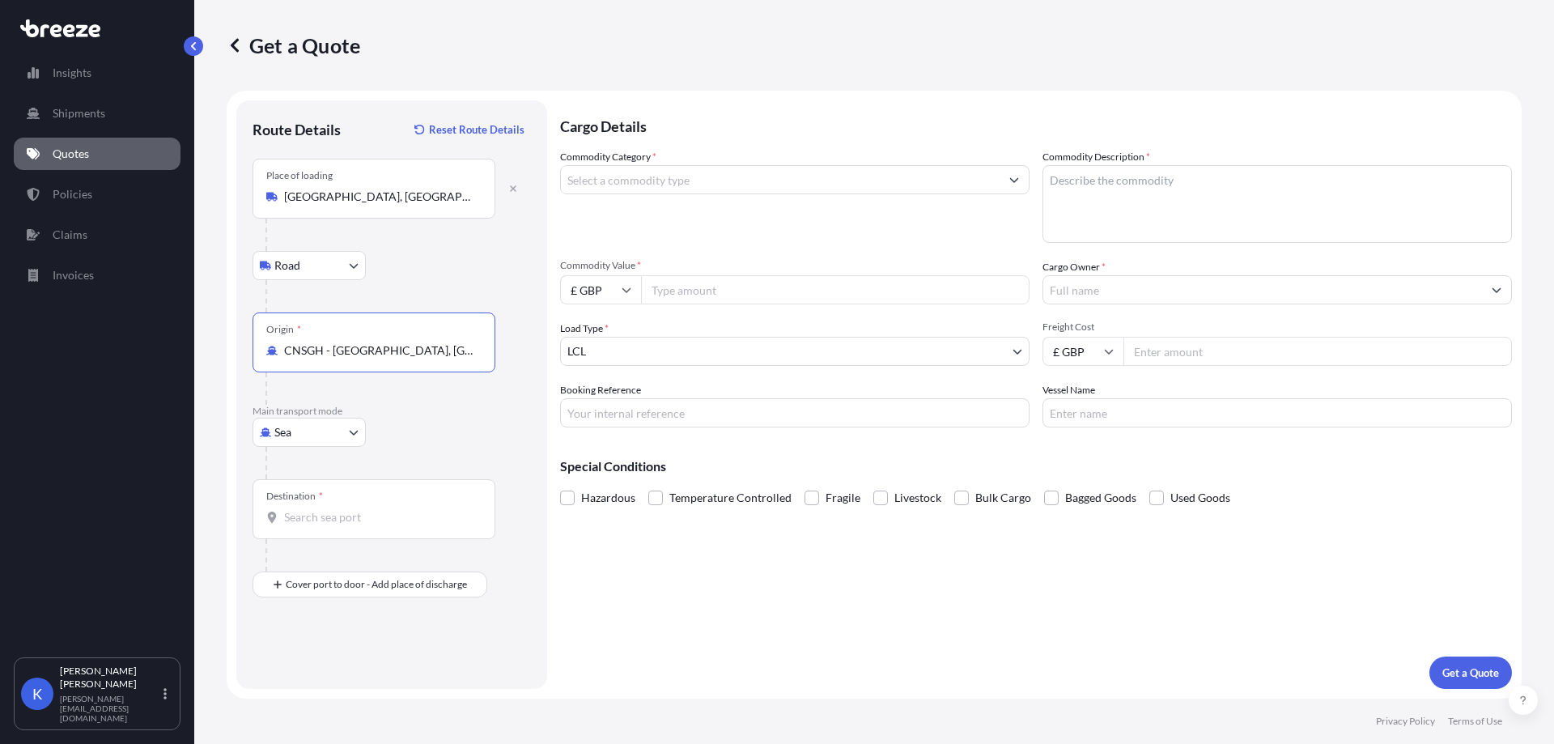
type input "CNSGH - [GEOGRAPHIC_DATA], [GEOGRAPHIC_DATA]"
click at [346, 526] on div "Destination *" at bounding box center [374, 509] width 243 height 60
click at [346, 525] on input "Destination *" at bounding box center [379, 517] width 191 height 16
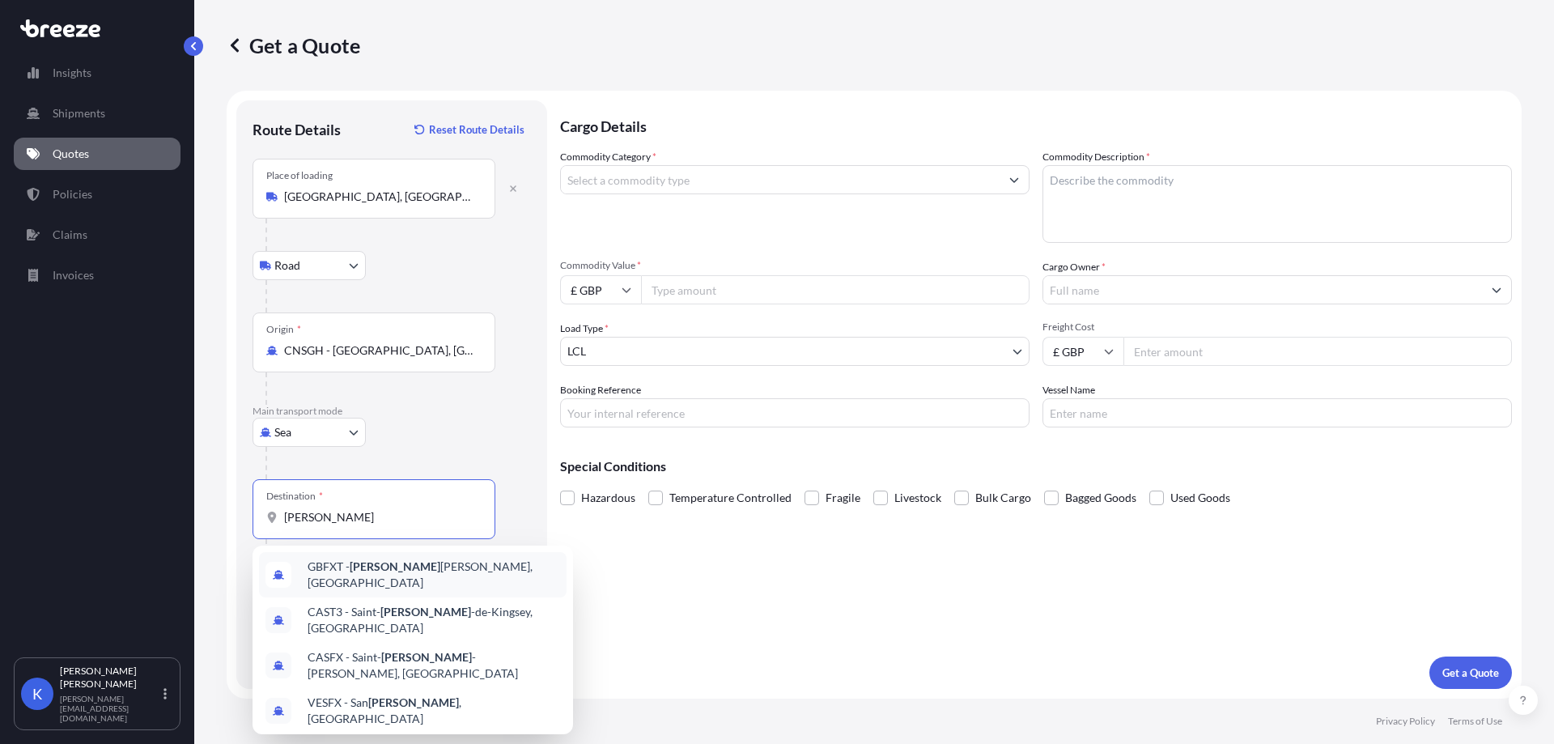
click at [402, 569] on span "GBFXT - [PERSON_NAME], [GEOGRAPHIC_DATA]" at bounding box center [434, 575] width 253 height 32
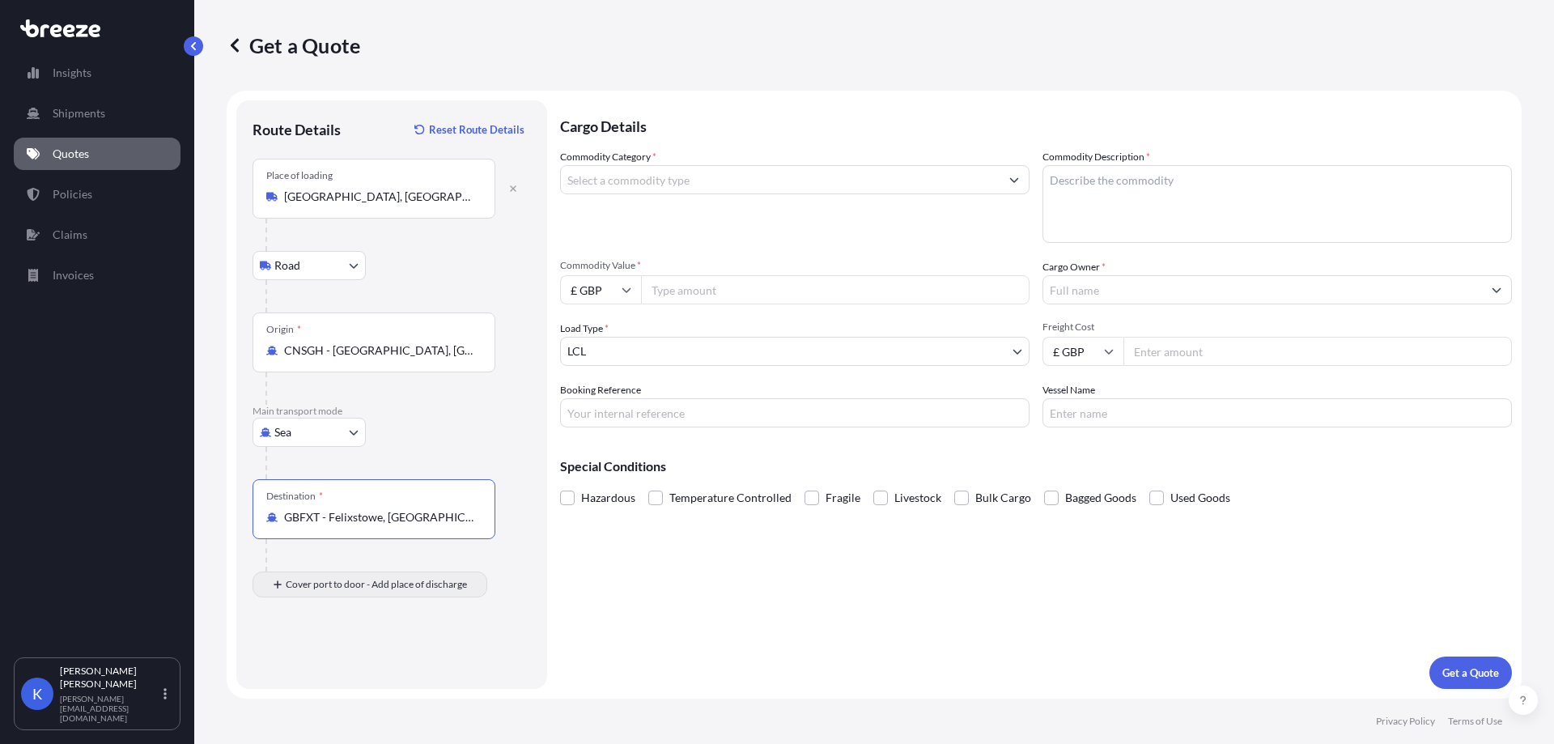
type input "GBFXT - Felixstowe, [GEOGRAPHIC_DATA]"
click at [329, 660] on div "Place of Discharge" at bounding box center [374, 663] width 243 height 60
click at [329, 663] on input "Place of Discharge" at bounding box center [379, 671] width 191 height 16
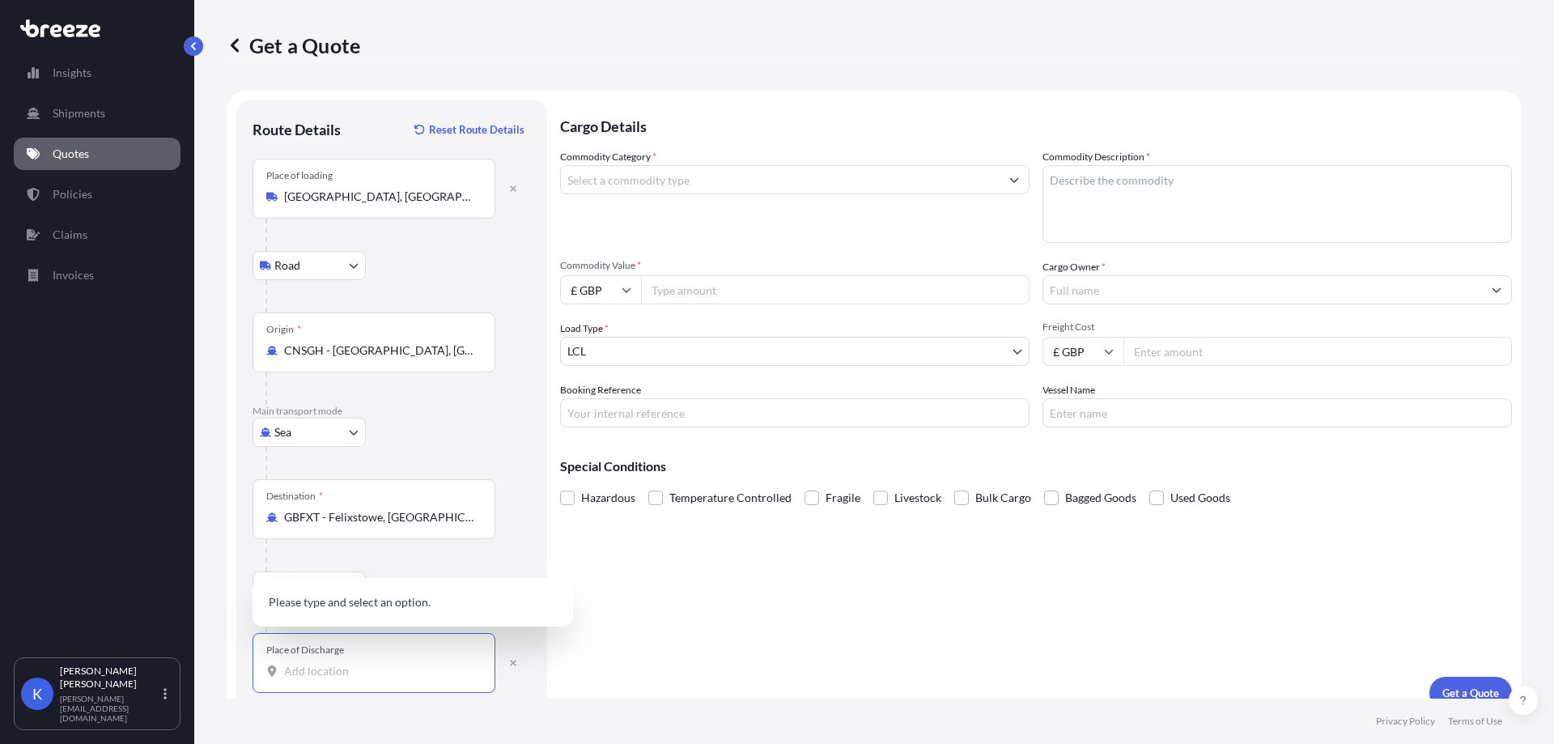
click at [340, 672] on input "Place of Discharge" at bounding box center [379, 671] width 191 height 16
paste input "ST5 7XE"
click at [417, 599] on span "[STREET_ADDRESS]" at bounding box center [434, 597] width 253 height 32
type input "[STREET_ADDRESS]"
click at [767, 295] on input "Commodity Value *" at bounding box center [835, 289] width 389 height 29
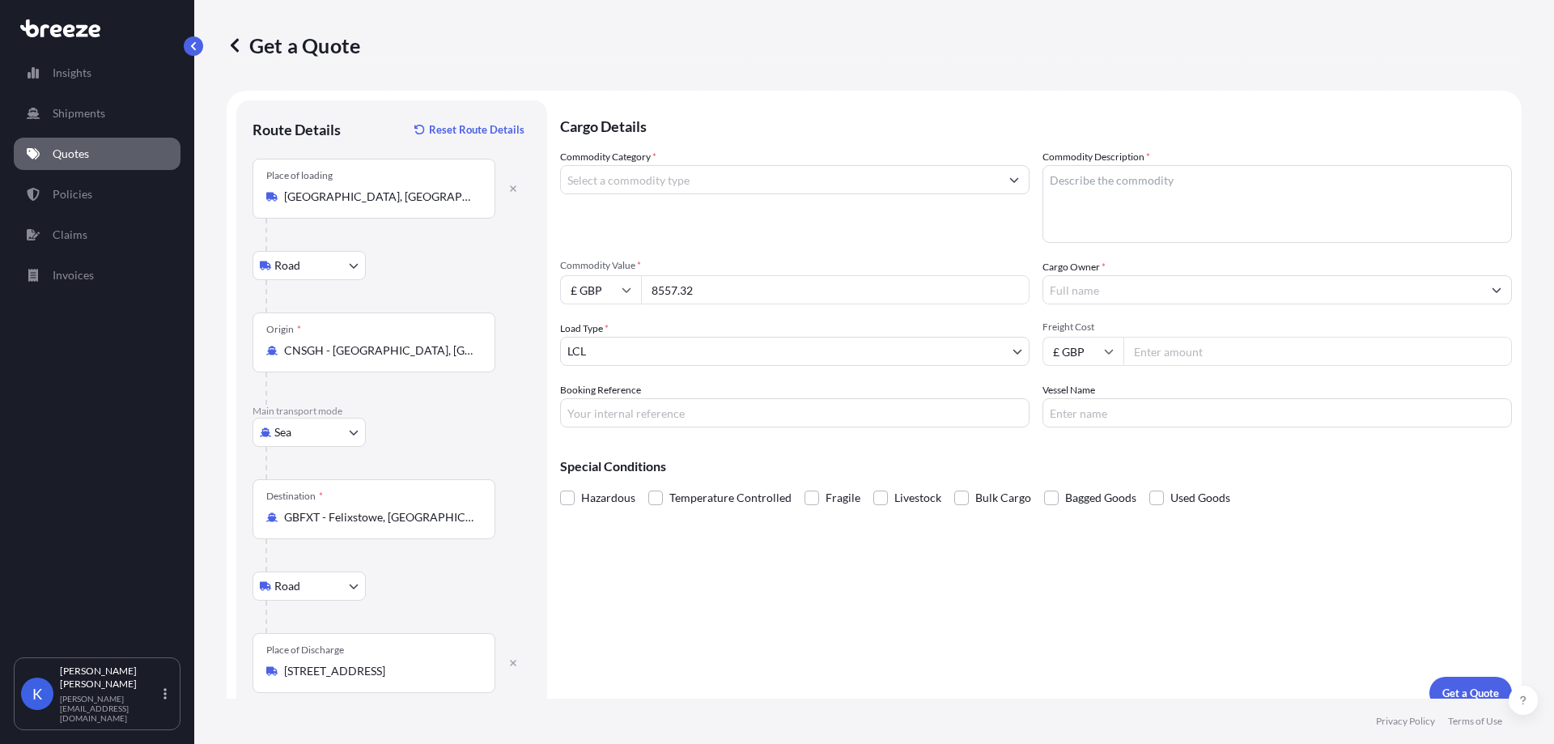
type input "8557.32"
click at [848, 174] on input "Commodity Category *" at bounding box center [780, 179] width 439 height 29
drag, startPoint x: 682, startPoint y: 188, endPoint x: 495, endPoint y: 186, distance: 187.0
click at [495, 186] on form "Route Details Reset Route Details Place of loading [GEOGRAPHIC_DATA], 318000 Ro…" at bounding box center [874, 405] width 1295 height 628
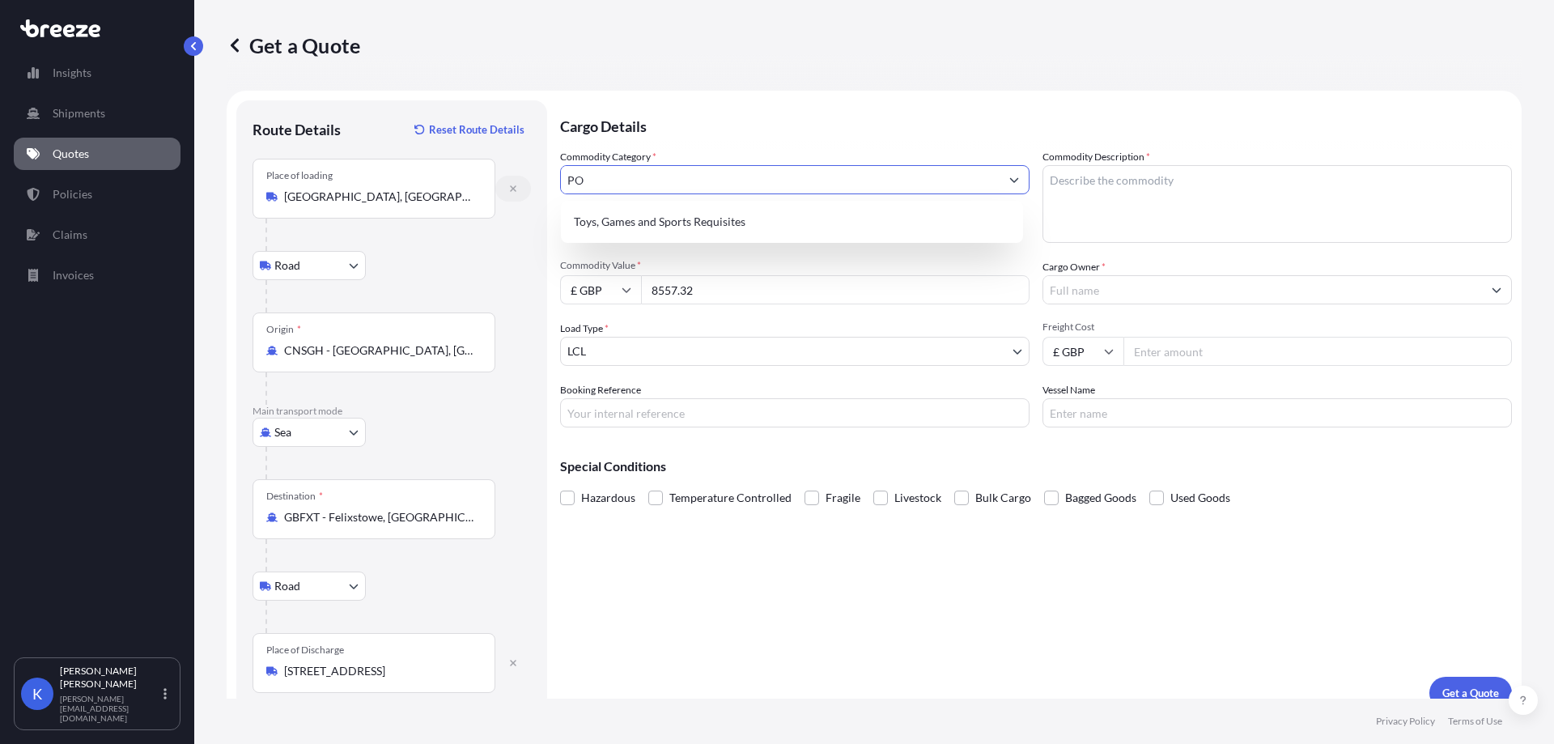
type input "P"
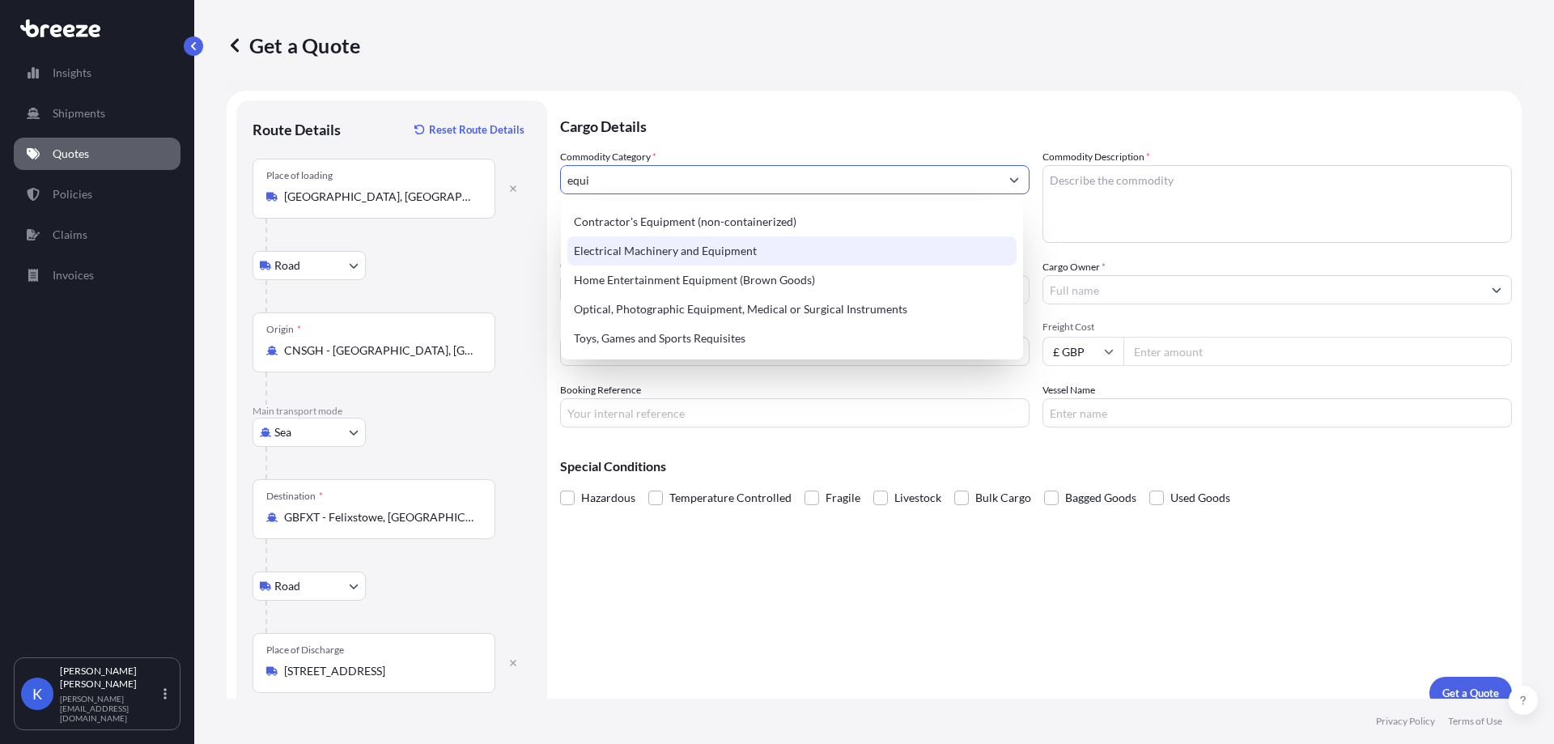
click at [695, 252] on div "Electrical Machinery and Equipment" at bounding box center [792, 250] width 449 height 29
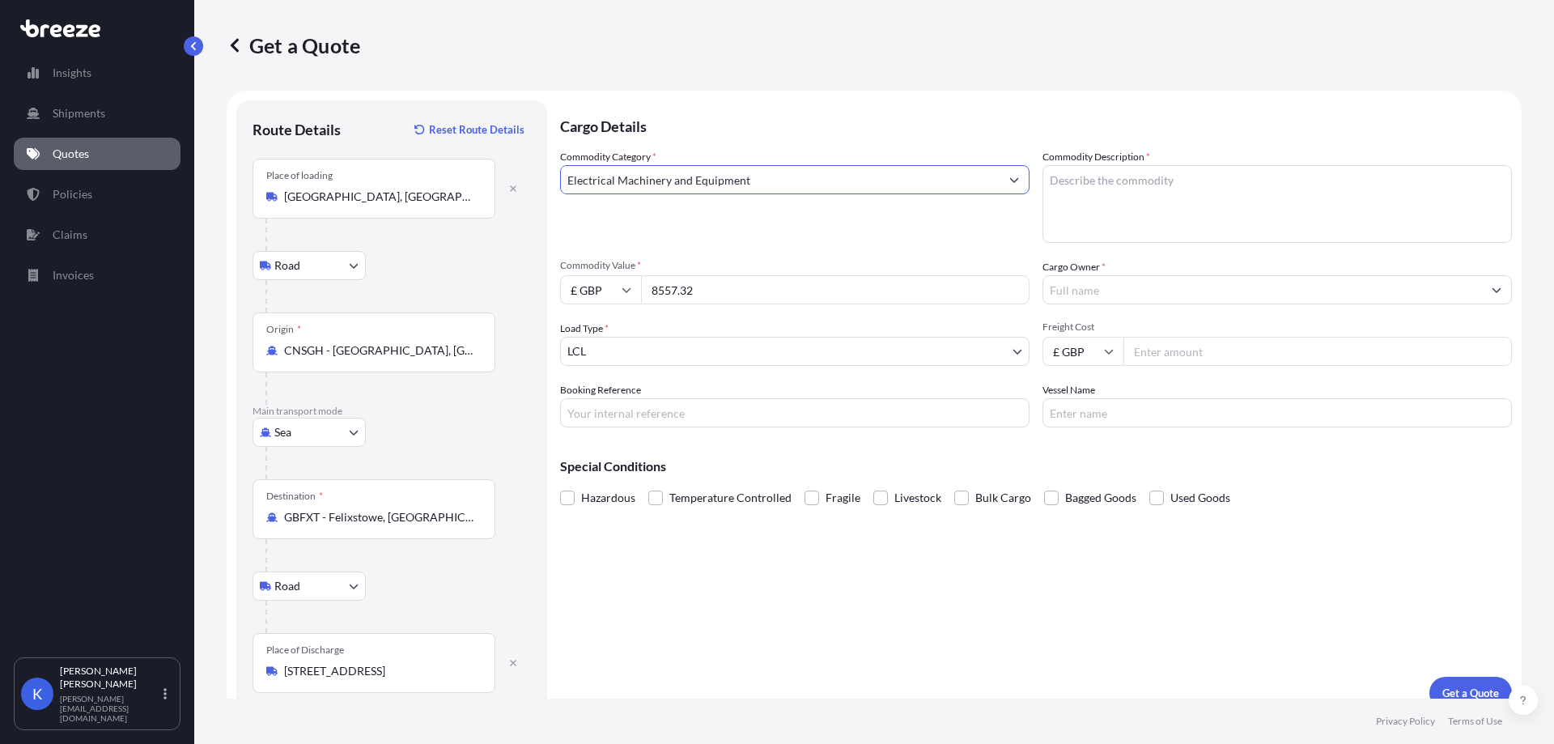
type input "Electrical Machinery and Equipment"
click at [1177, 215] on textarea "Commodity Description *" at bounding box center [1278, 204] width 470 height 78
type textarea "v"
type textarea "Valves"
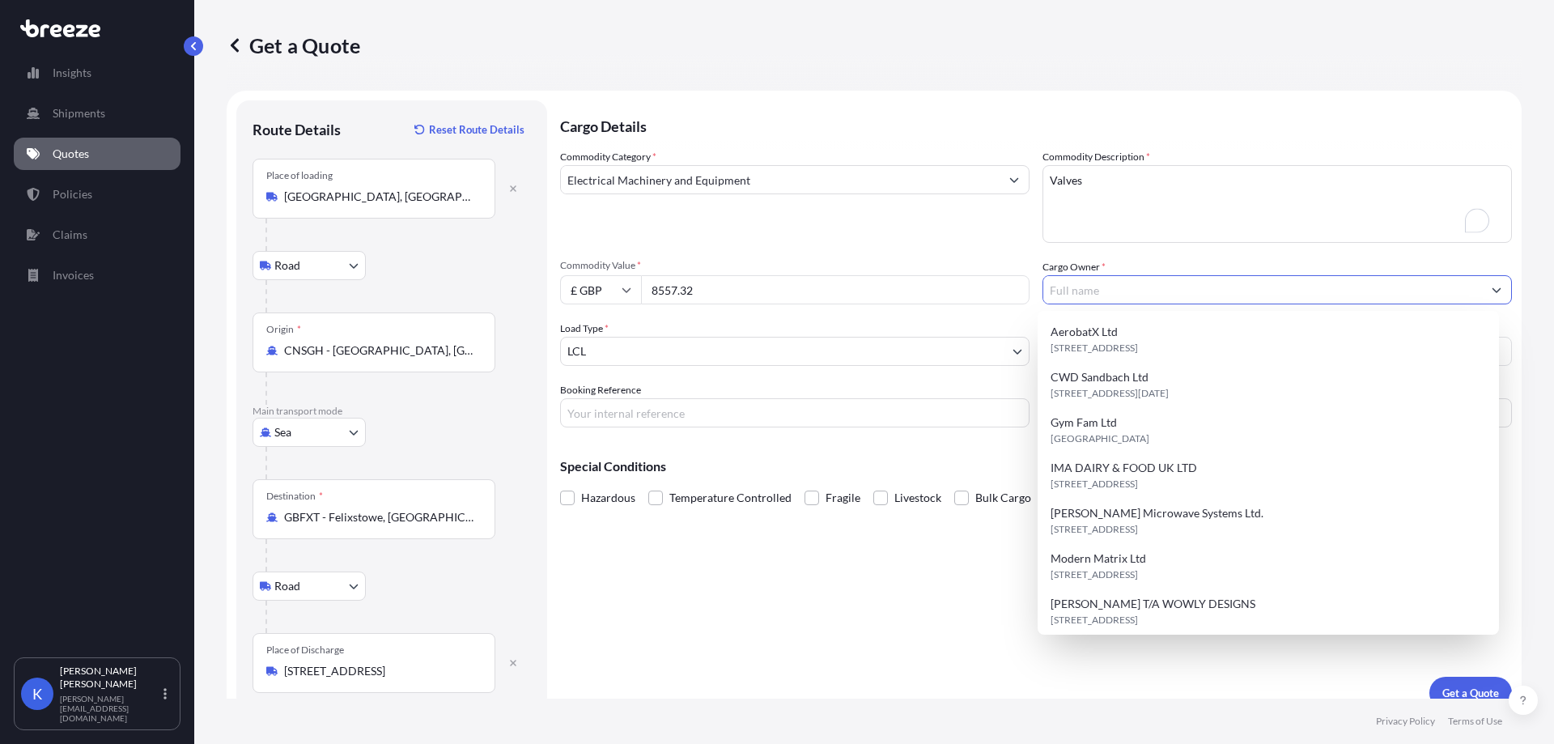
click at [1156, 300] on input "Cargo Owner *" at bounding box center [1263, 289] width 439 height 29
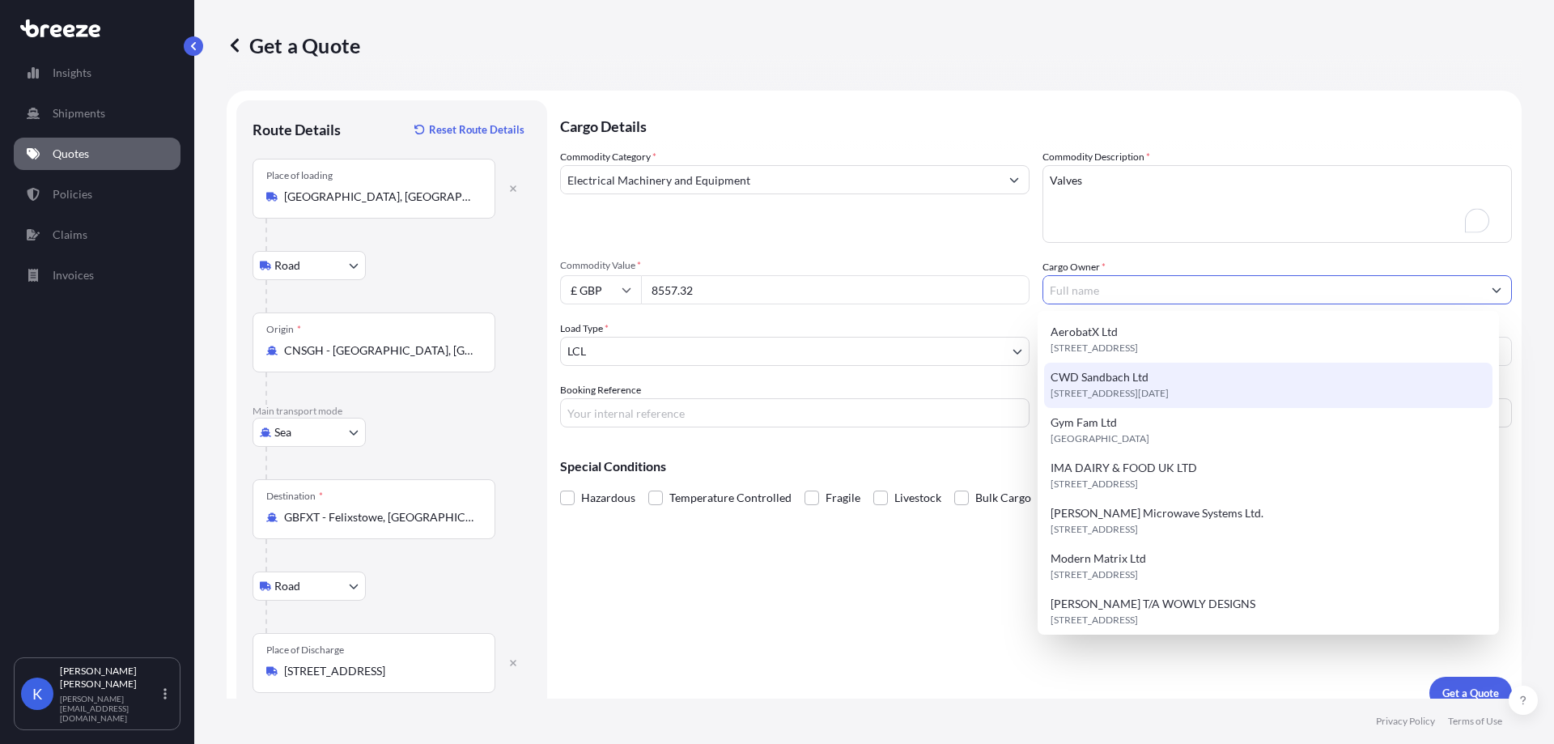
click at [1169, 396] on span "[STREET_ADDRESS][DATE]" at bounding box center [1110, 393] width 118 height 16
type input "CWD Sandbach Ltd"
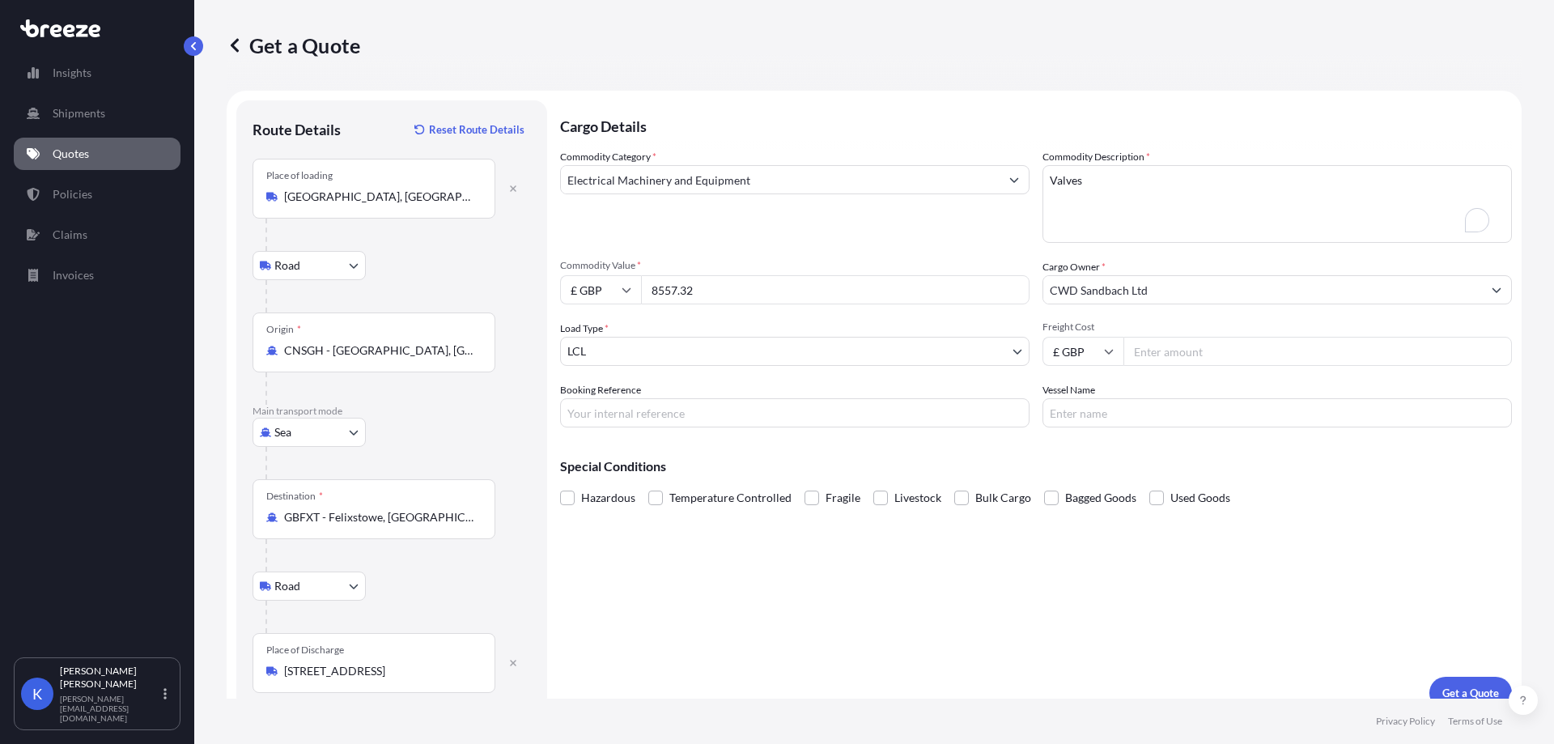
click at [1172, 342] on input "Freight Cost" at bounding box center [1318, 351] width 389 height 29
type input "787.70"
click at [805, 560] on div "Cargo Details Commodity Category * Electrical Machinery and Equipment Commodity…" at bounding box center [1036, 404] width 952 height 609
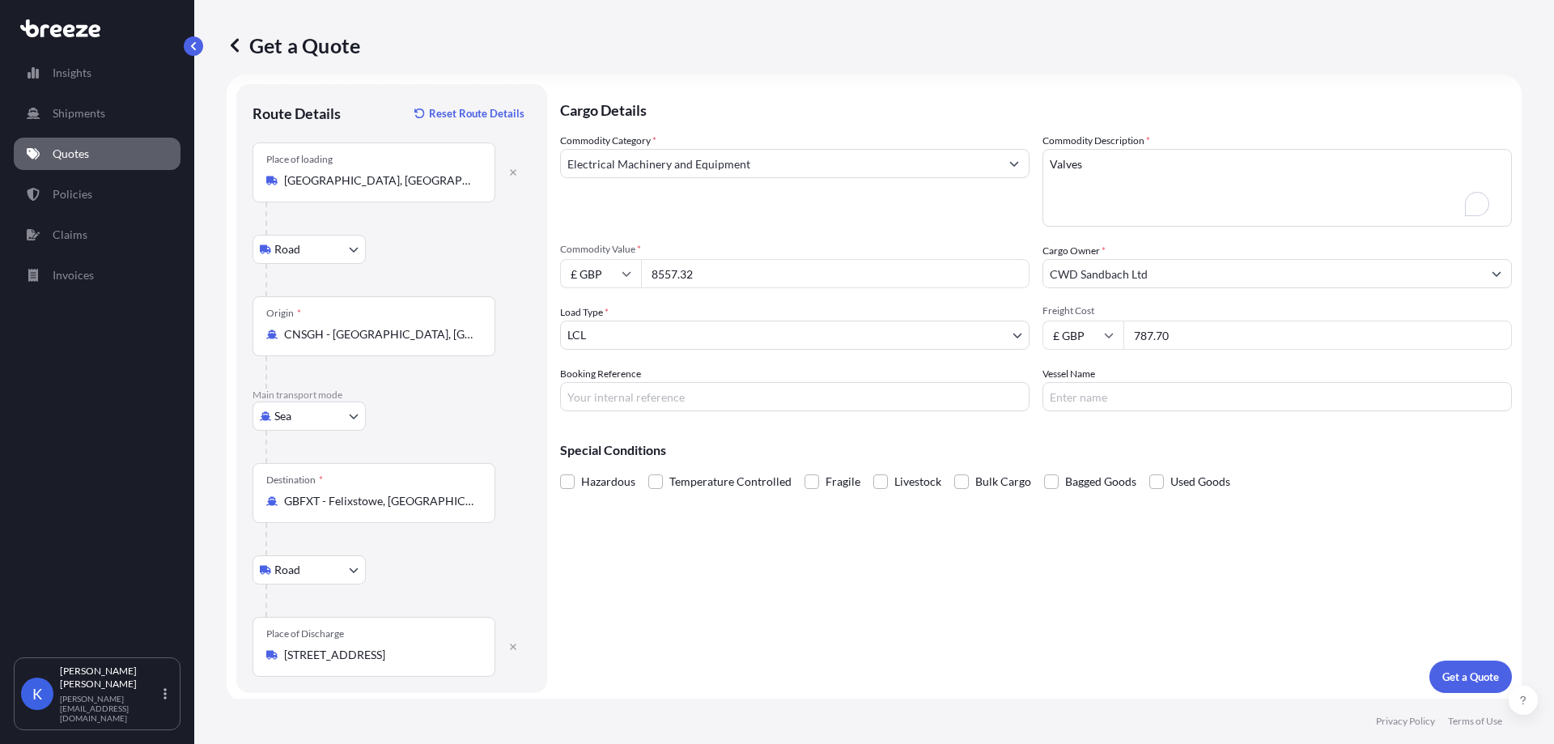
scroll to position [20, 0]
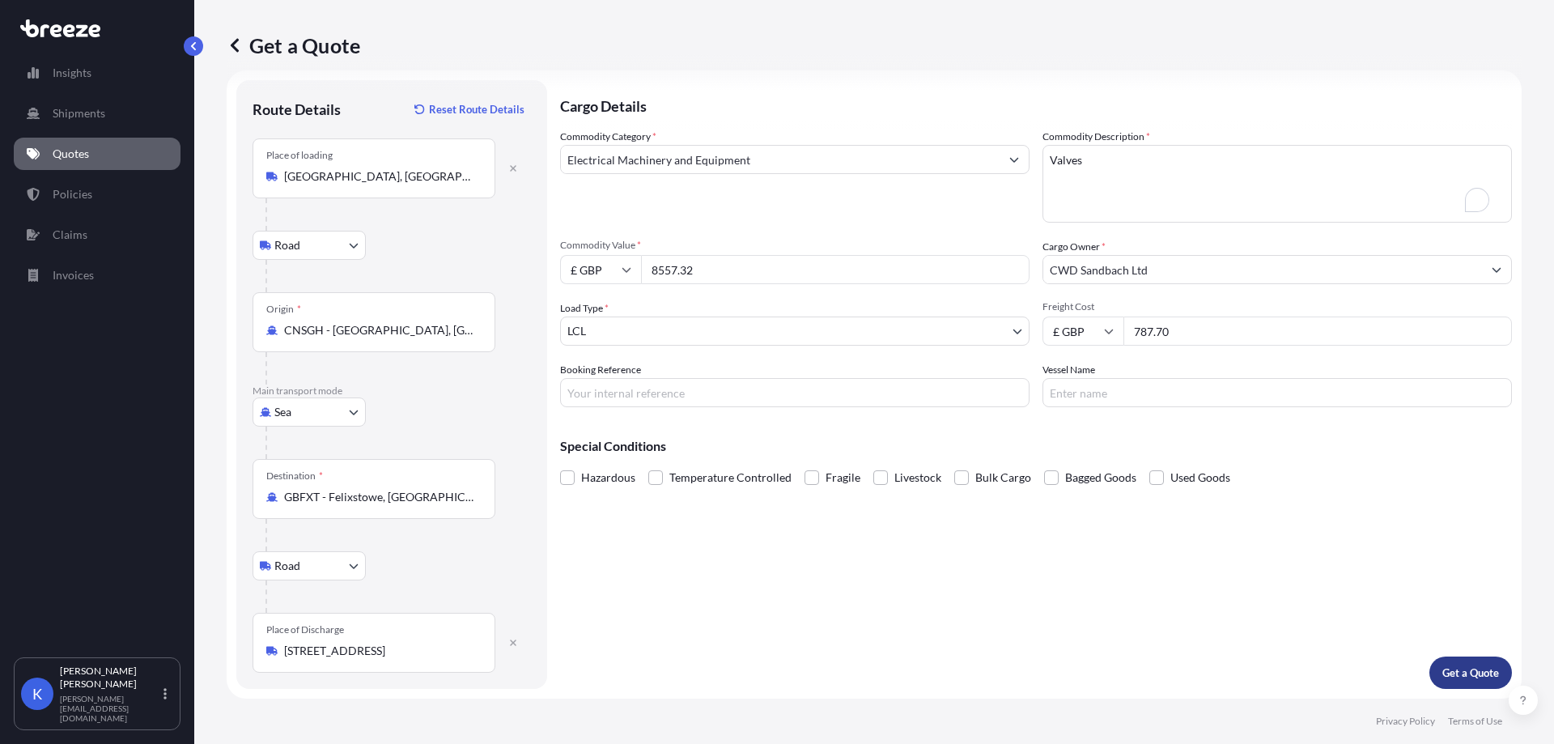
click at [1470, 676] on p "Get a Quote" at bounding box center [1471, 673] width 57 height 16
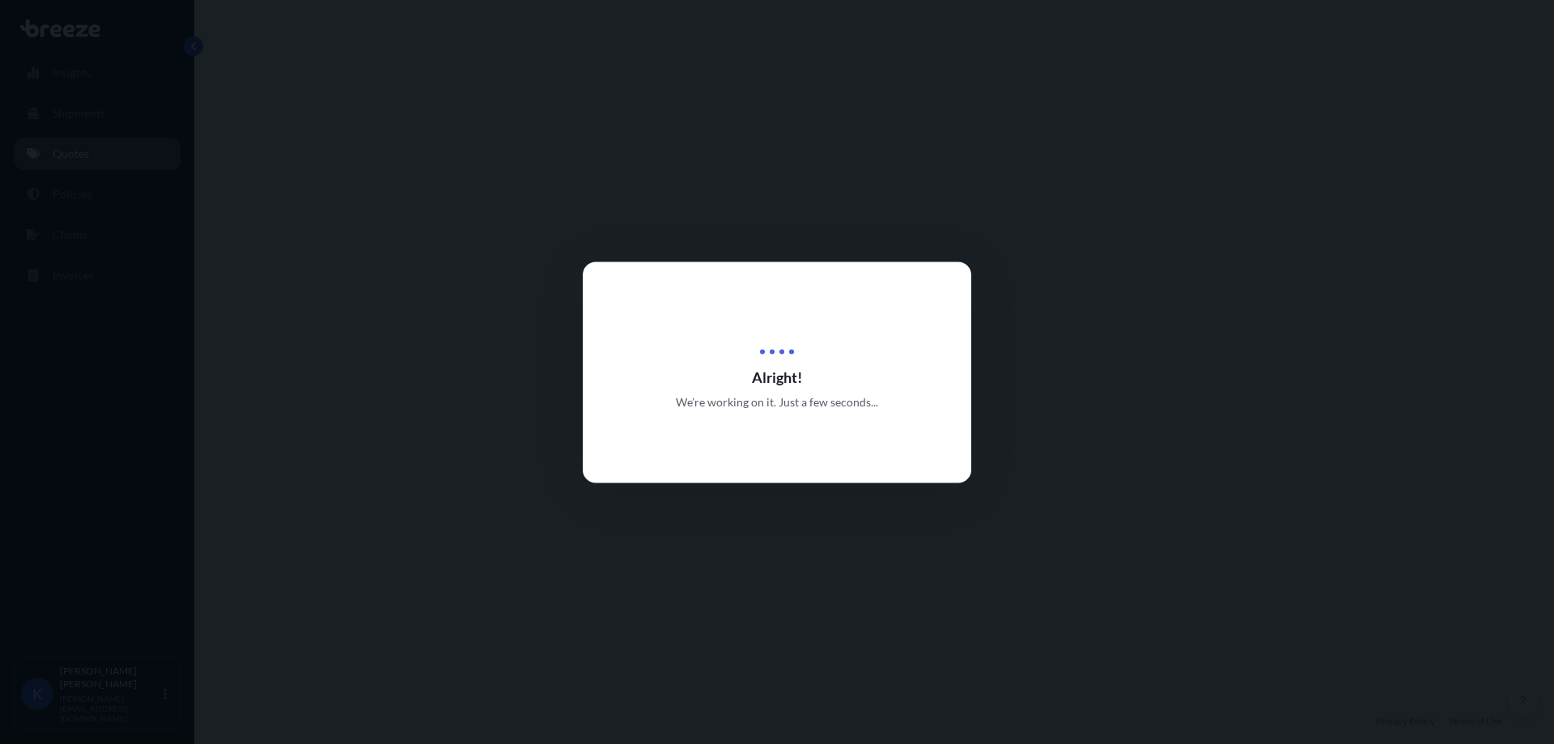
select select "Road"
select select "Sea"
select select "Road"
select select "1"
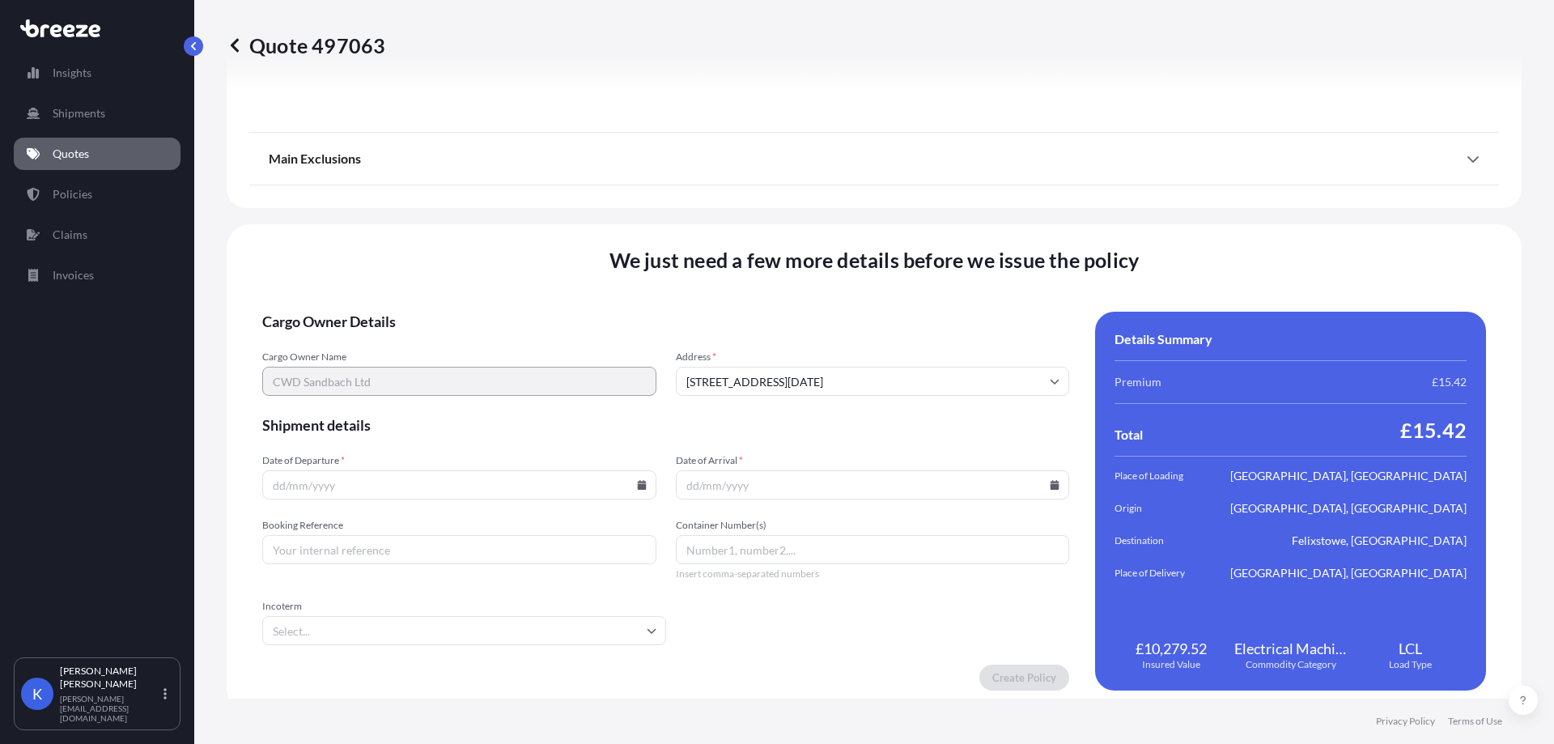
scroll to position [2146, 0]
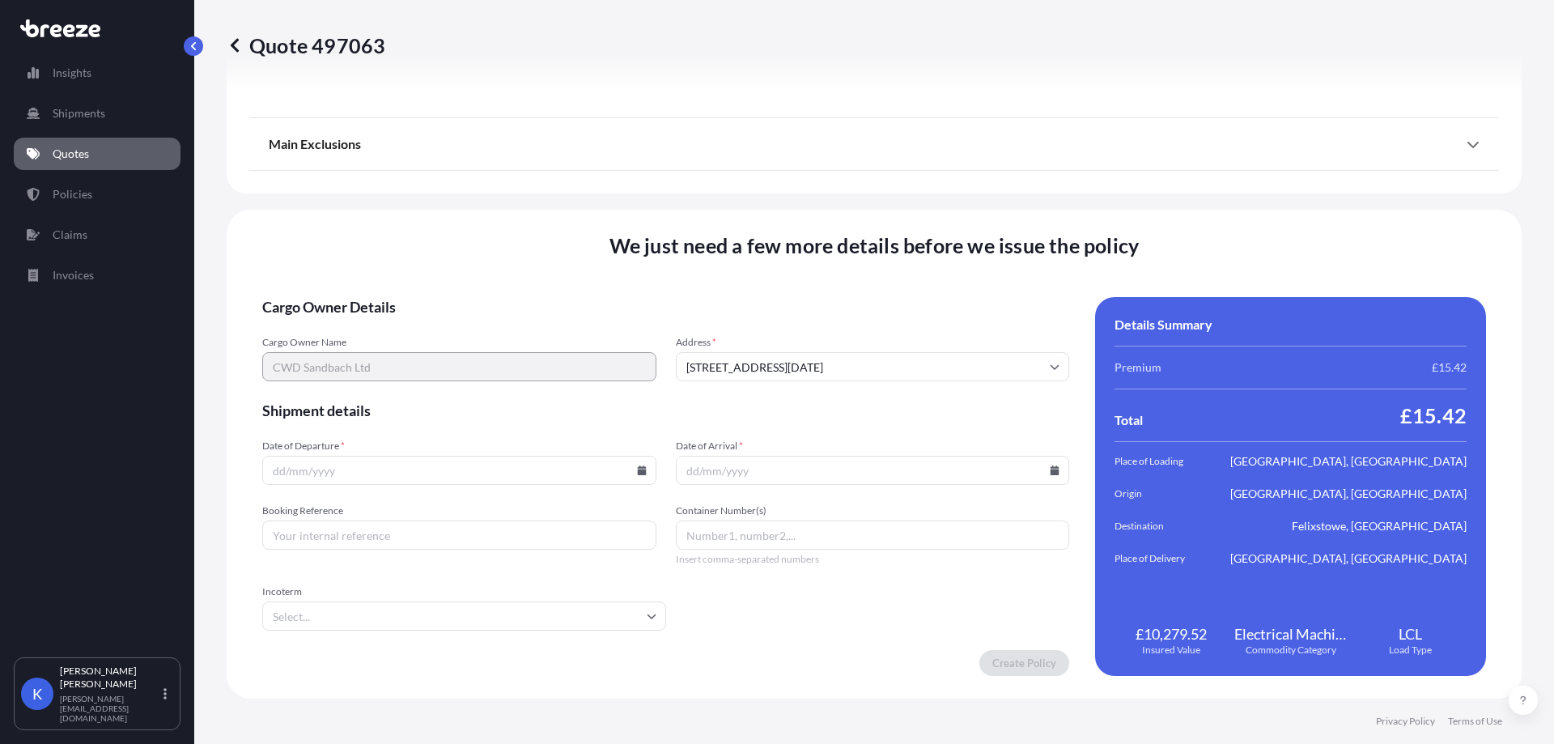
click at [641, 476] on input "Date of Departure *" at bounding box center [459, 470] width 394 height 29
click at [640, 476] on input "Date of Departure *" at bounding box center [459, 470] width 394 height 29
click at [631, 467] on input "Date of Departure *" at bounding box center [459, 470] width 394 height 29
click at [637, 469] on icon at bounding box center [642, 471] width 10 height 10
click at [454, 352] on button "21" at bounding box center [441, 351] width 26 height 26
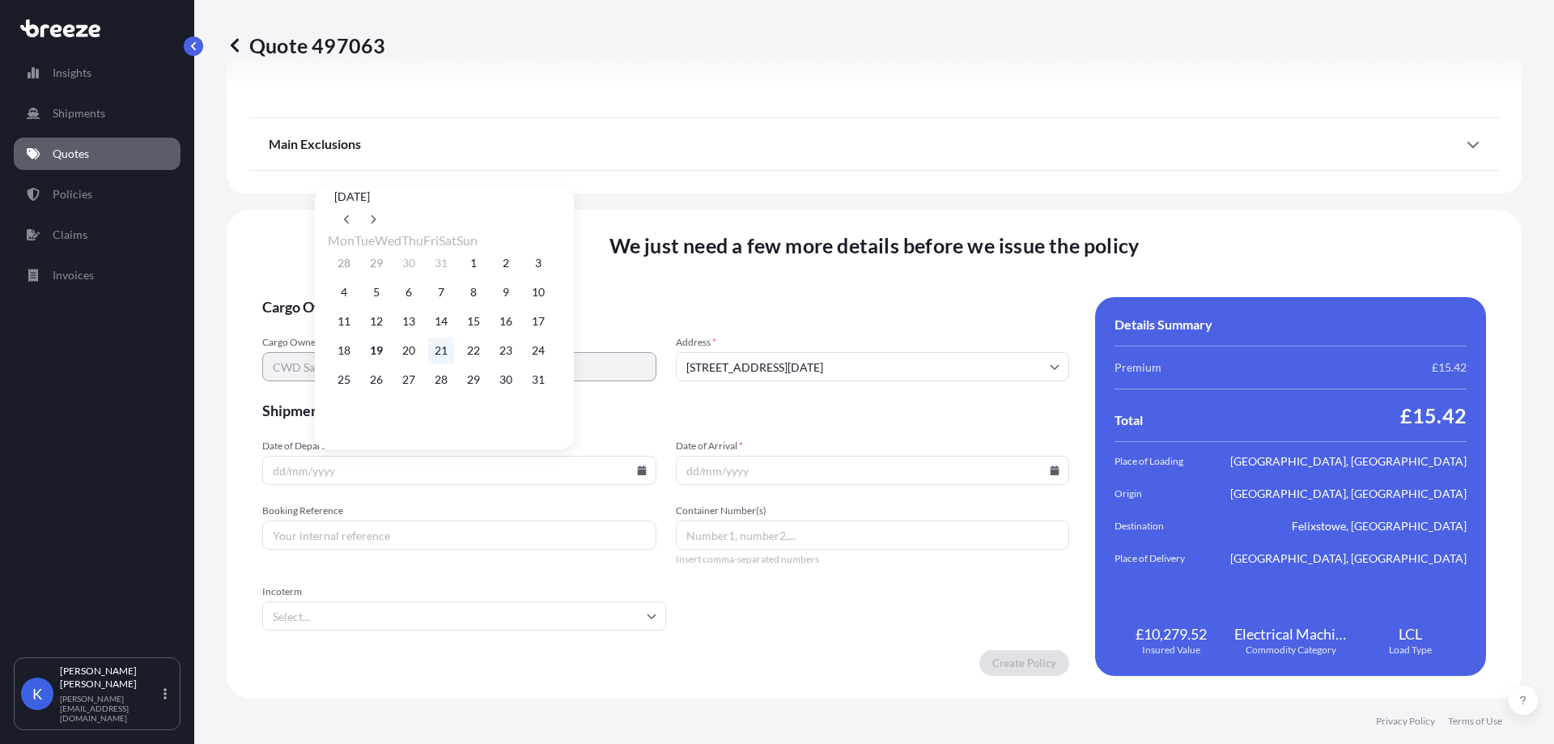
type input "[DATE]"
click at [1051, 470] on icon at bounding box center [1055, 471] width 9 height 10
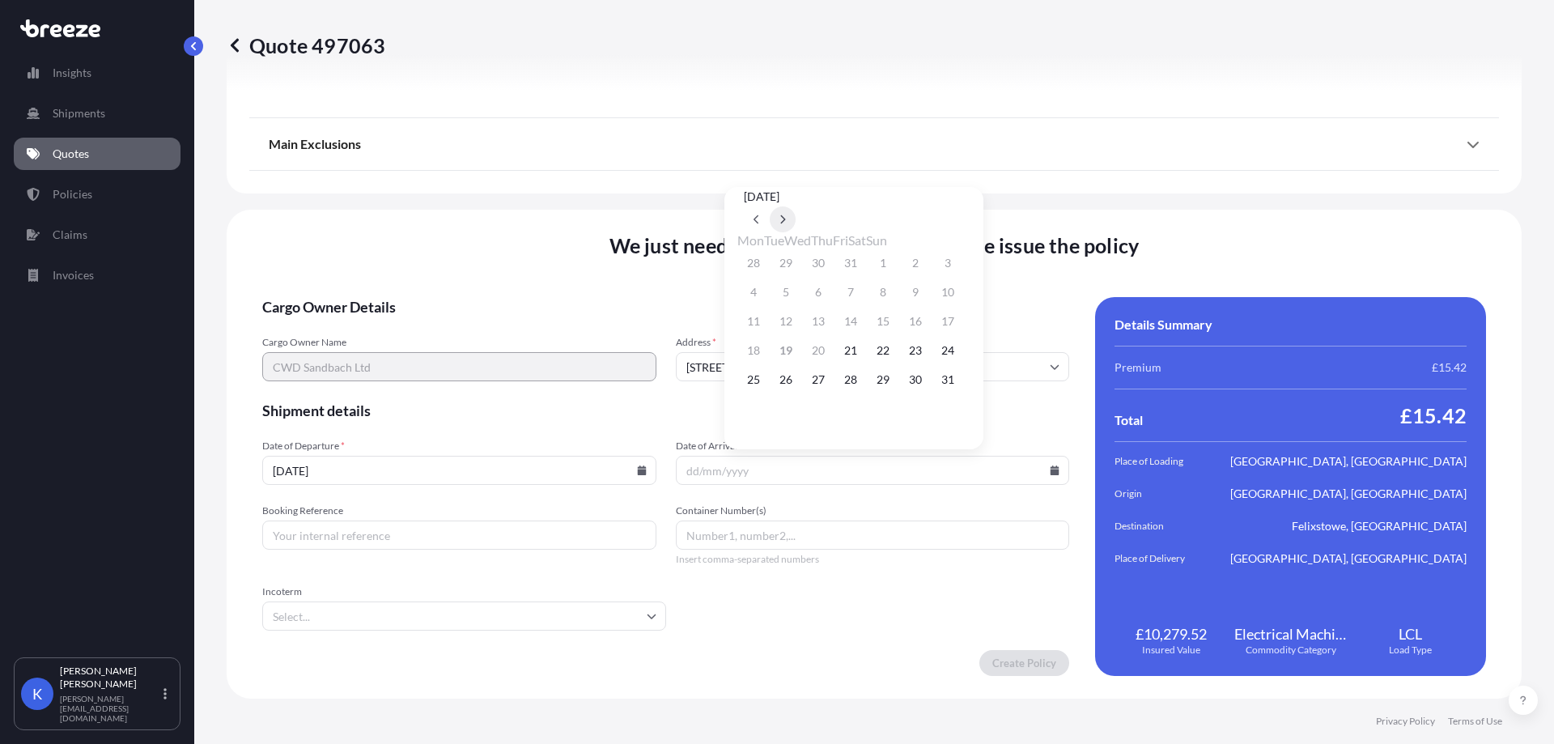
click at [796, 206] on button at bounding box center [783, 219] width 26 height 26
click at [796, 135] on button at bounding box center [783, 122] width 26 height 26
click at [864, 295] on button "9" at bounding box center [851, 292] width 26 height 26
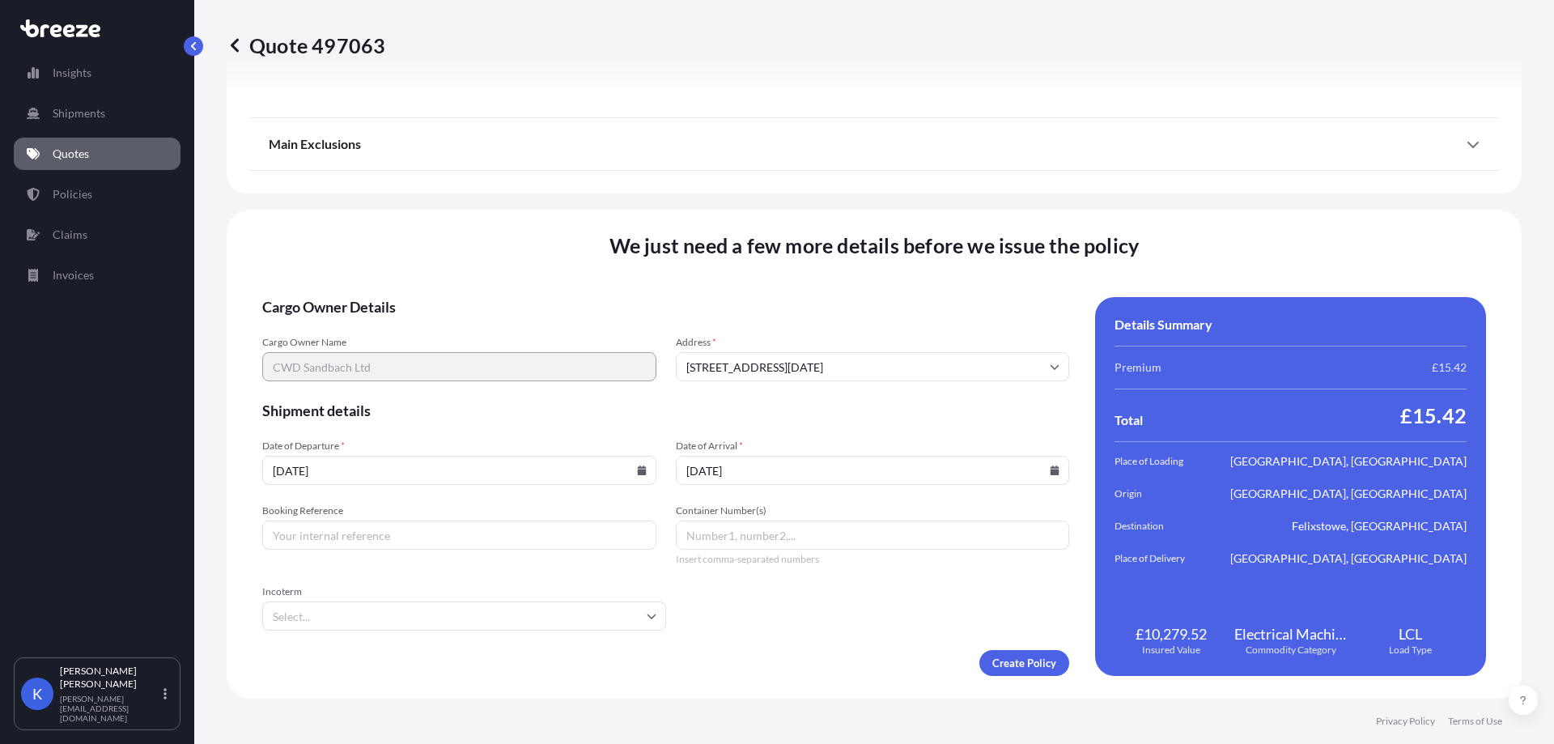
type input "[DATE]"
click at [508, 536] on input "Booking Reference" at bounding box center [459, 535] width 394 height 29
click at [410, 531] on input "Booking Reference" at bounding box center [459, 535] width 394 height 29
paste input "SIJ002323"
type input "SIJ002323"
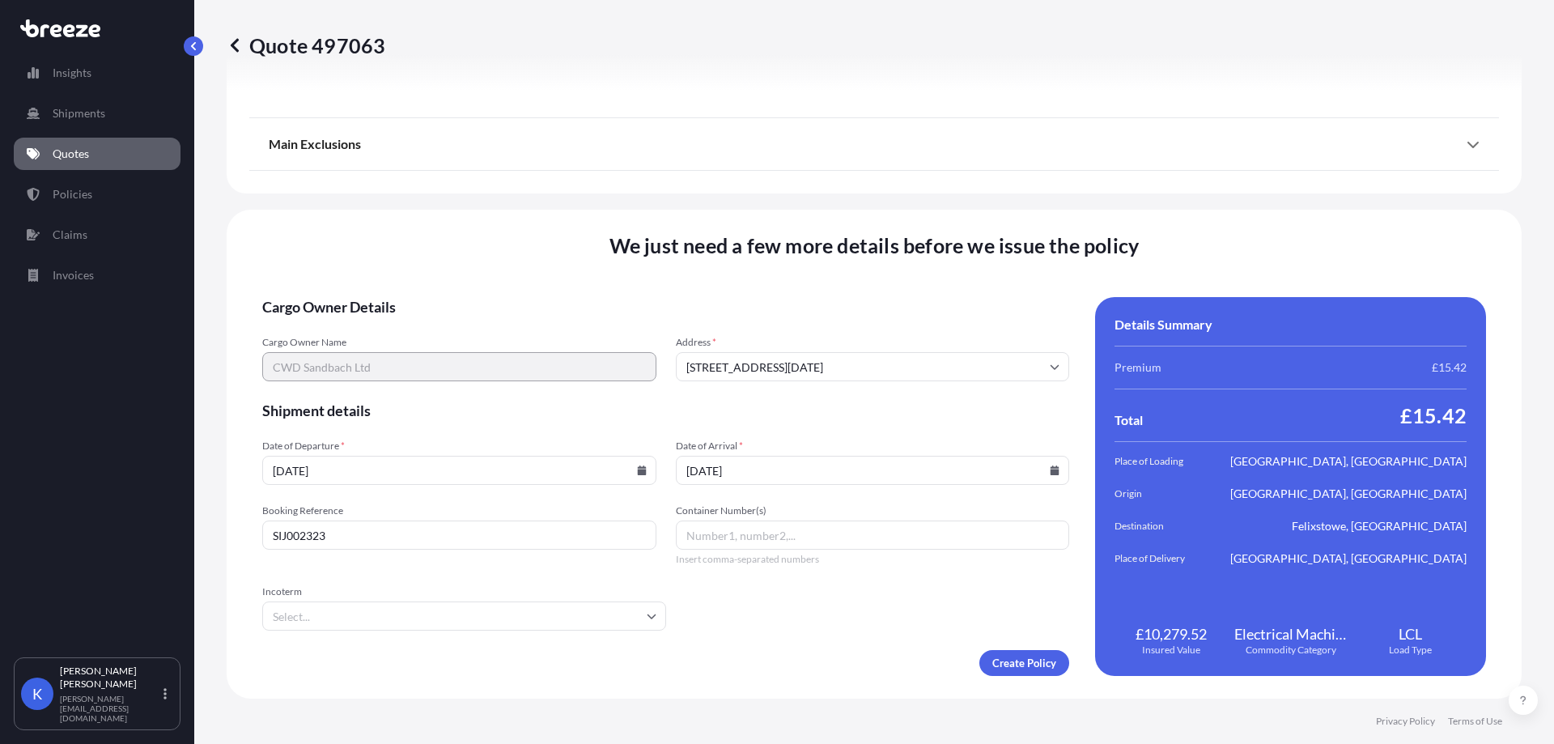
click at [495, 614] on input "Incoterm" at bounding box center [464, 616] width 404 height 29
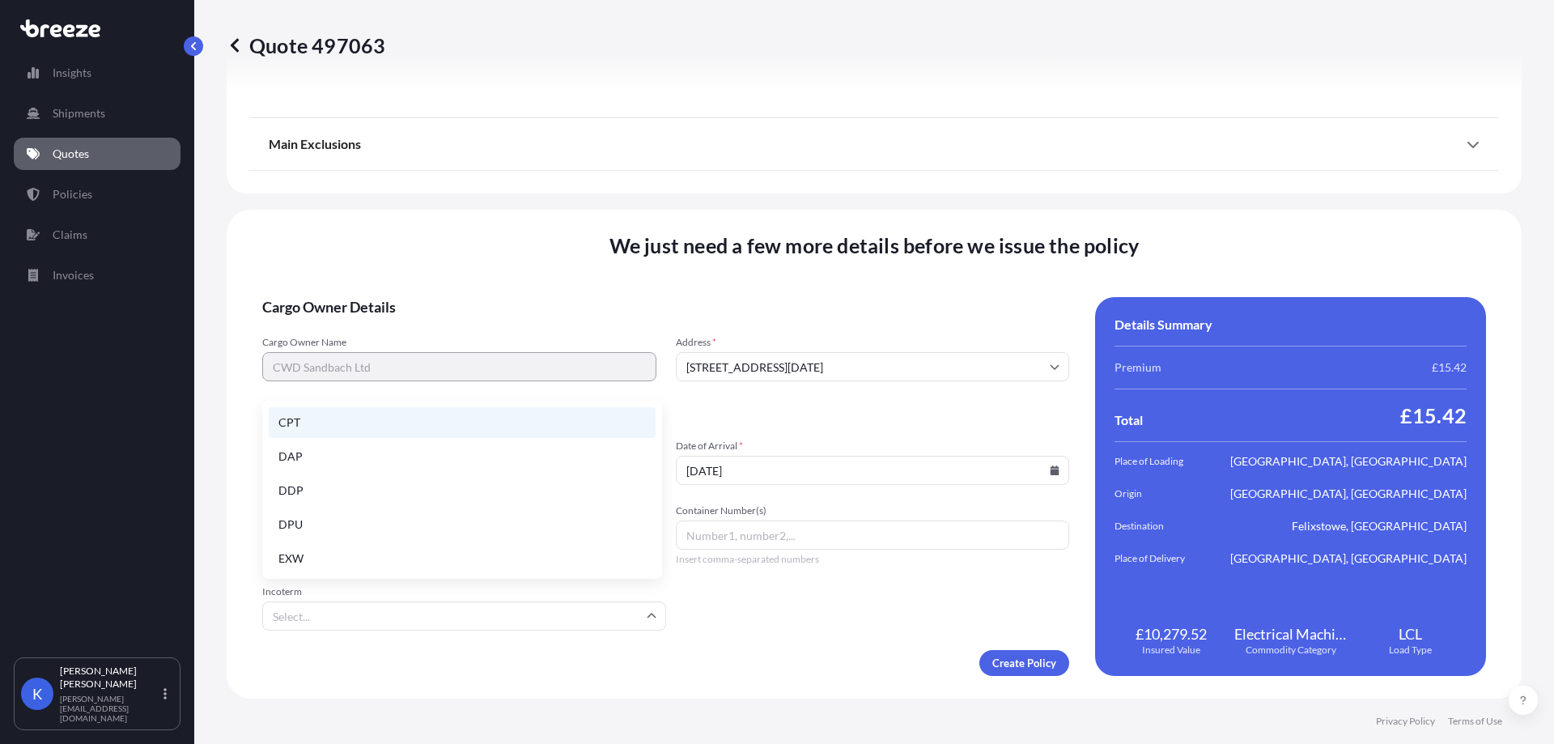
scroll to position [206, 0]
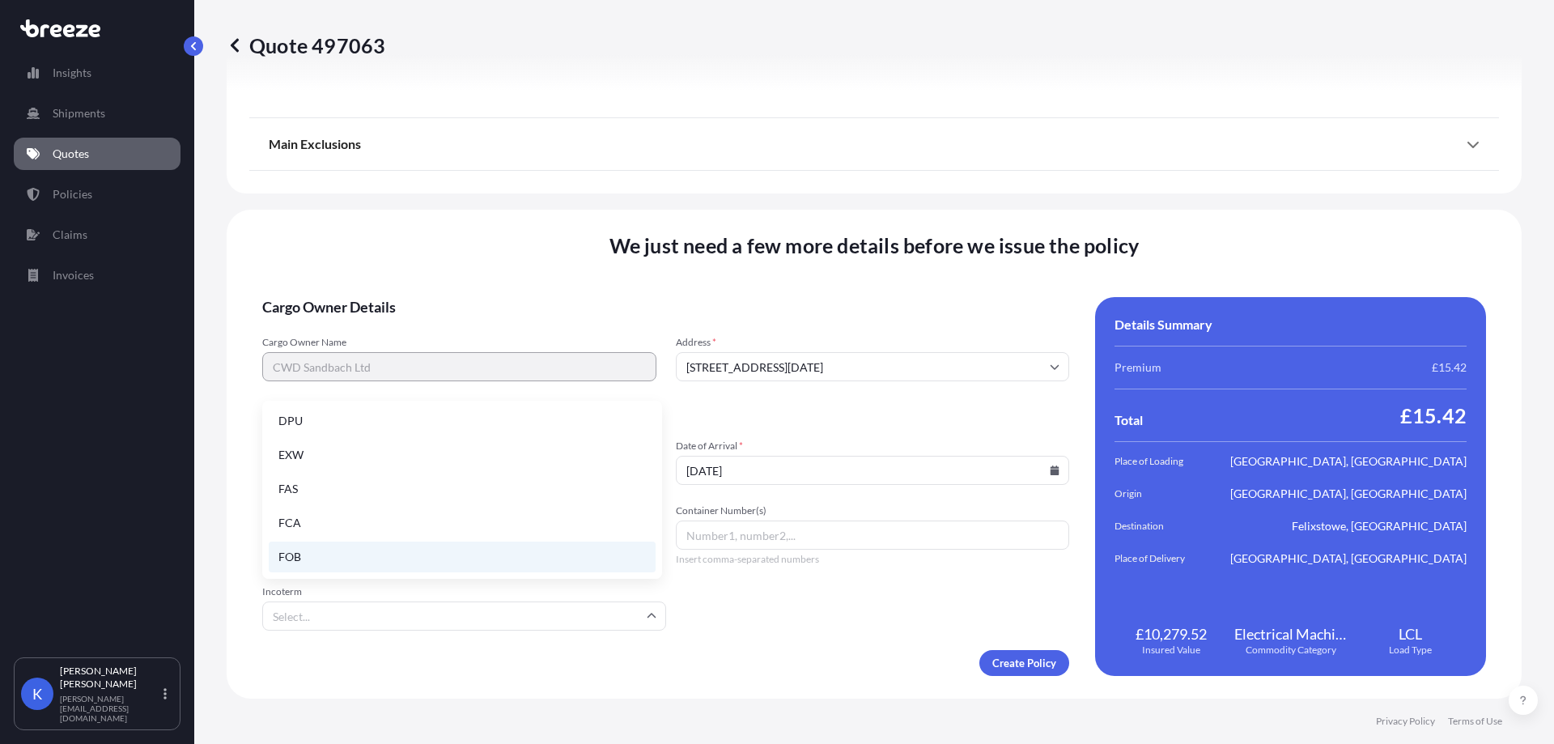
click at [376, 556] on li "FOB" at bounding box center [462, 557] width 387 height 31
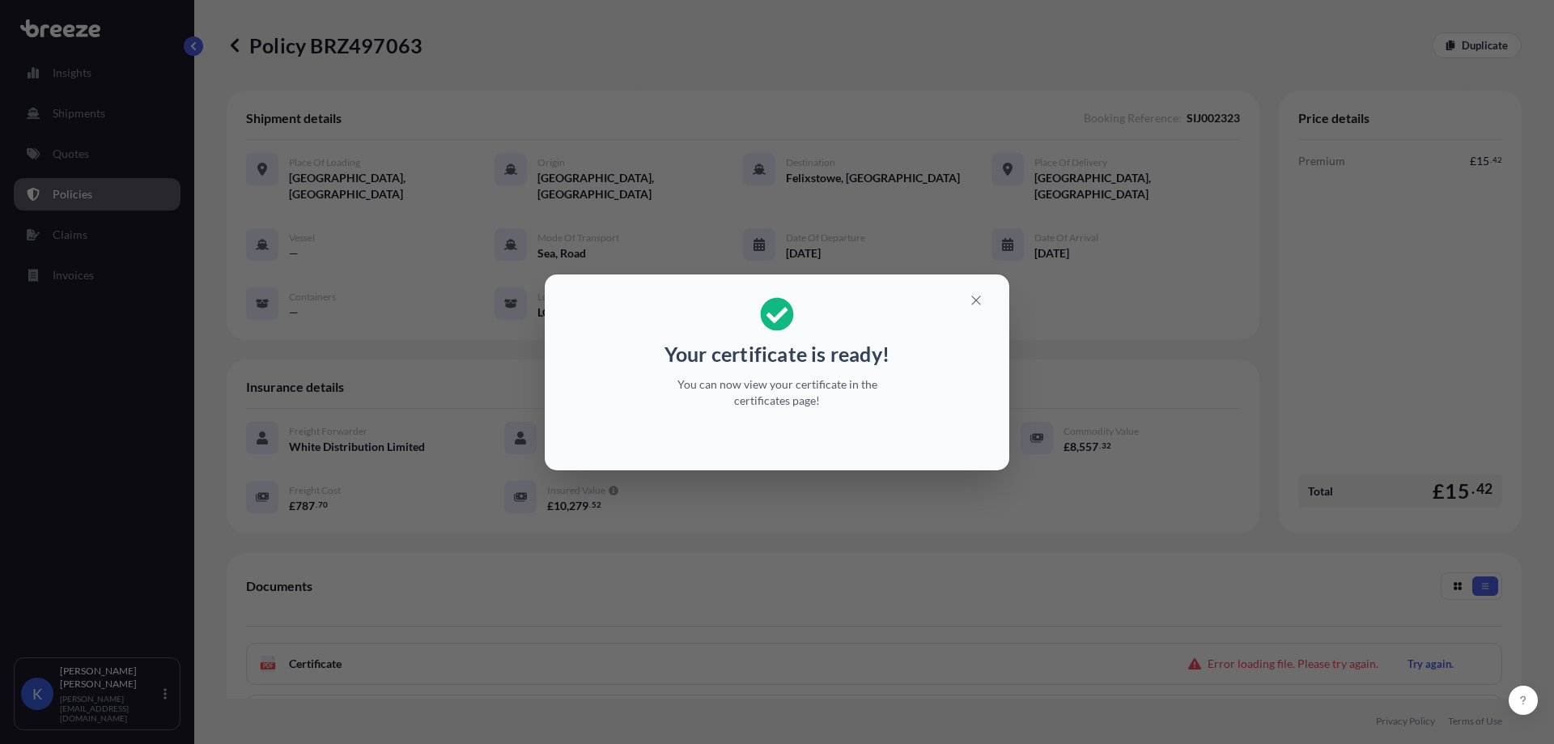
click at [941, 506] on div "Your certificate is ready! You can now view your certificate in the certificate…" at bounding box center [777, 372] width 1554 height 744
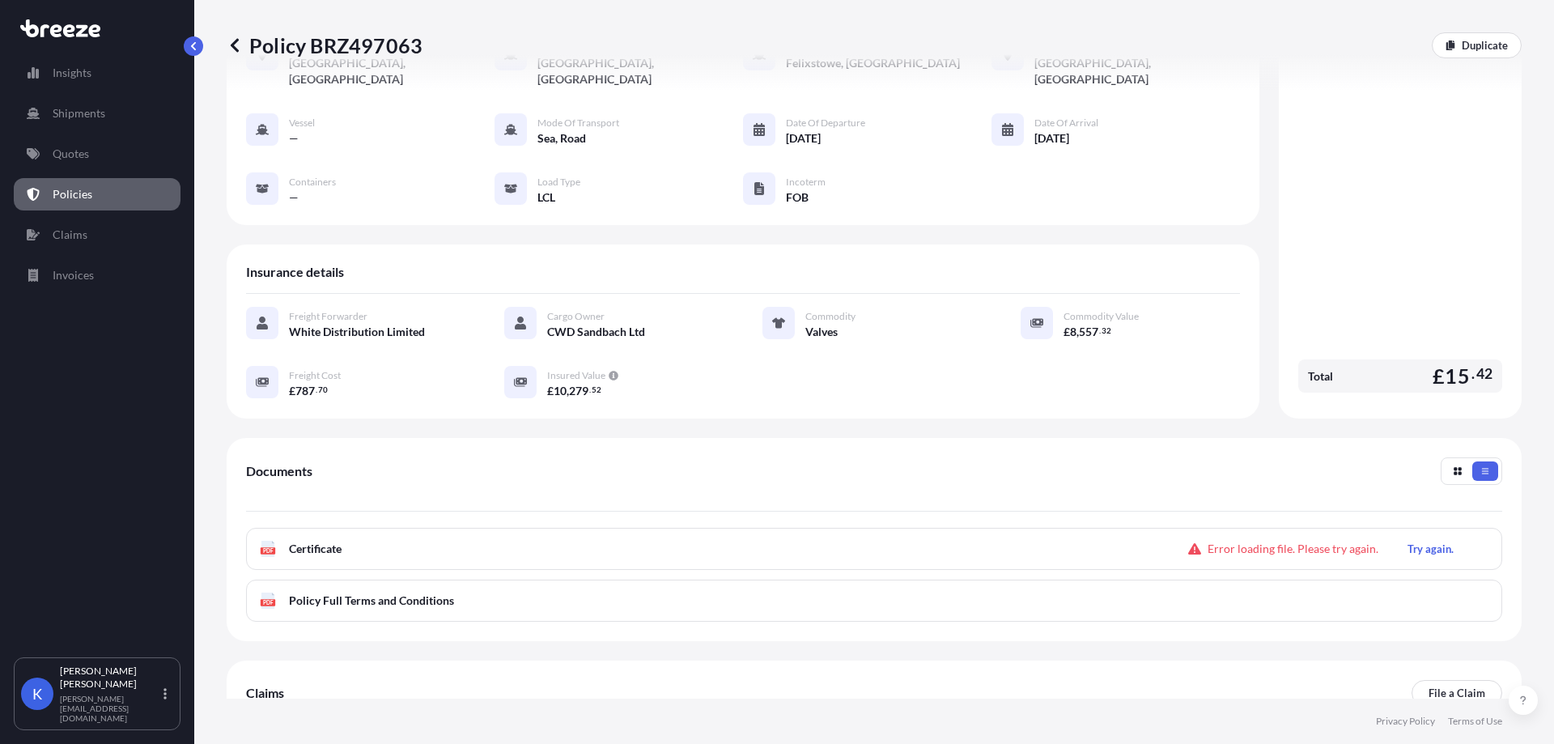
scroll to position [214, 0]
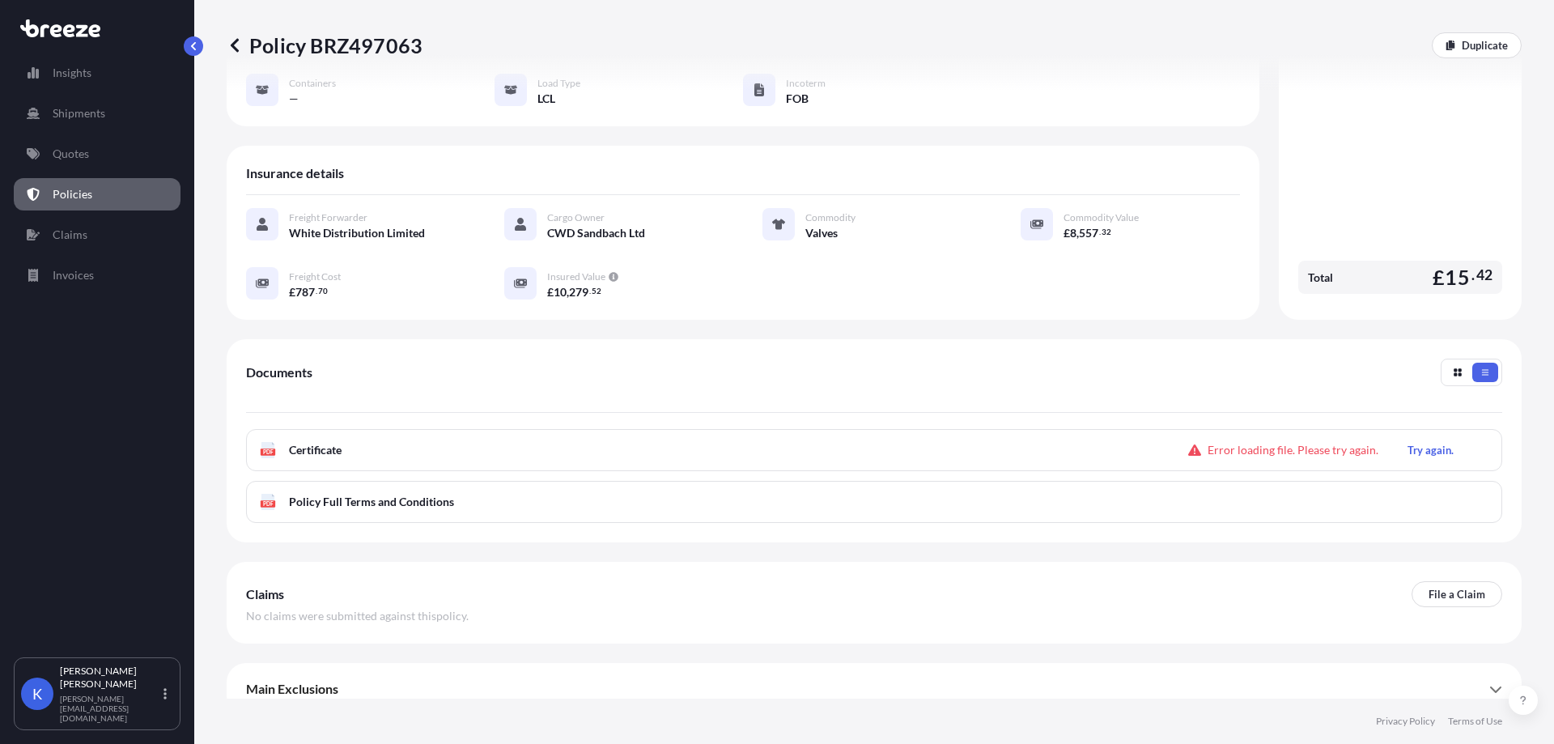
click at [409, 440] on div "PDF Certificate Error loading file. Please try again. Try again." at bounding box center [874, 450] width 1256 height 42
click at [312, 442] on span "Certificate" at bounding box center [315, 450] width 53 height 16
click at [1416, 442] on p "Try again." at bounding box center [1431, 450] width 46 height 16
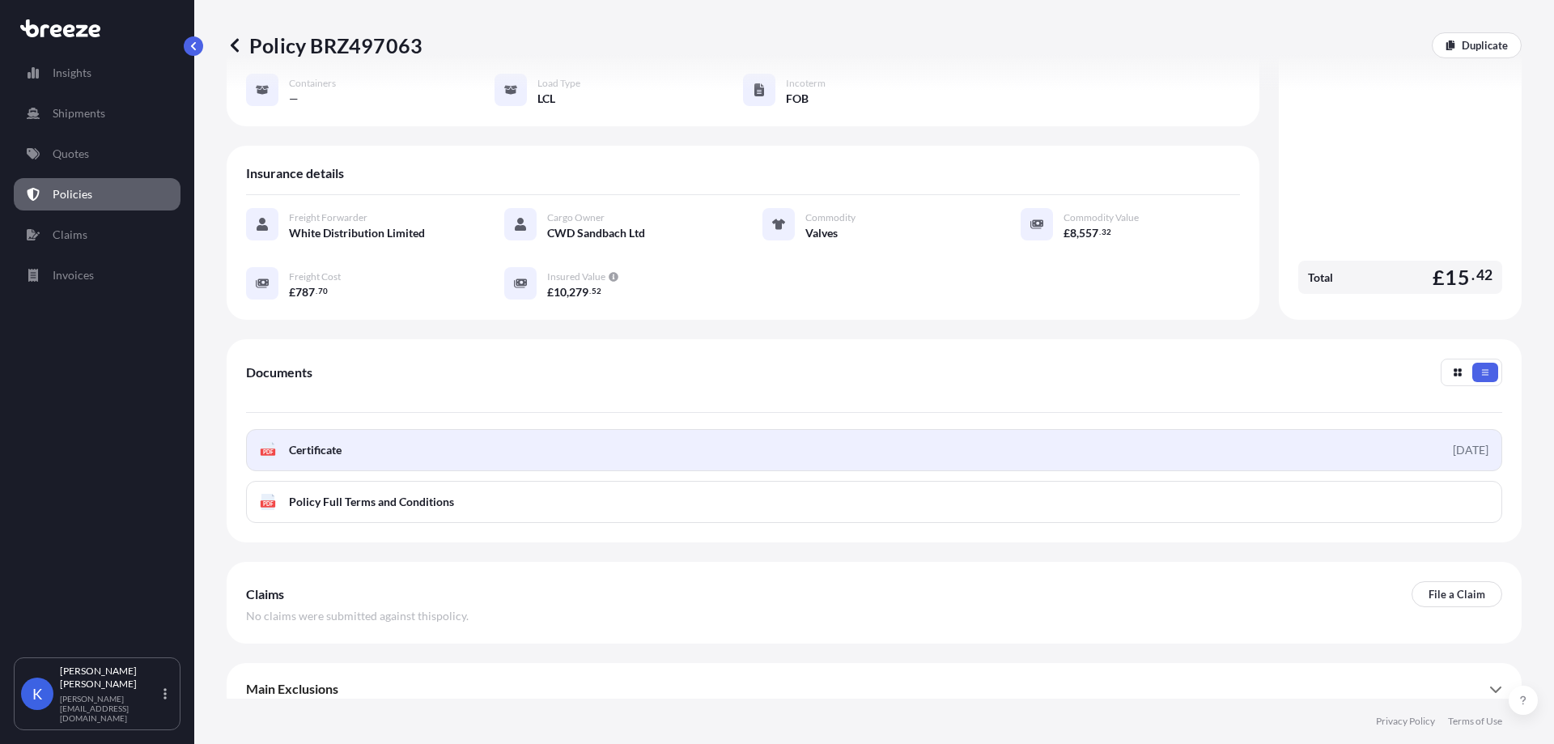
click at [325, 442] on span "Certificate" at bounding box center [315, 450] width 53 height 16
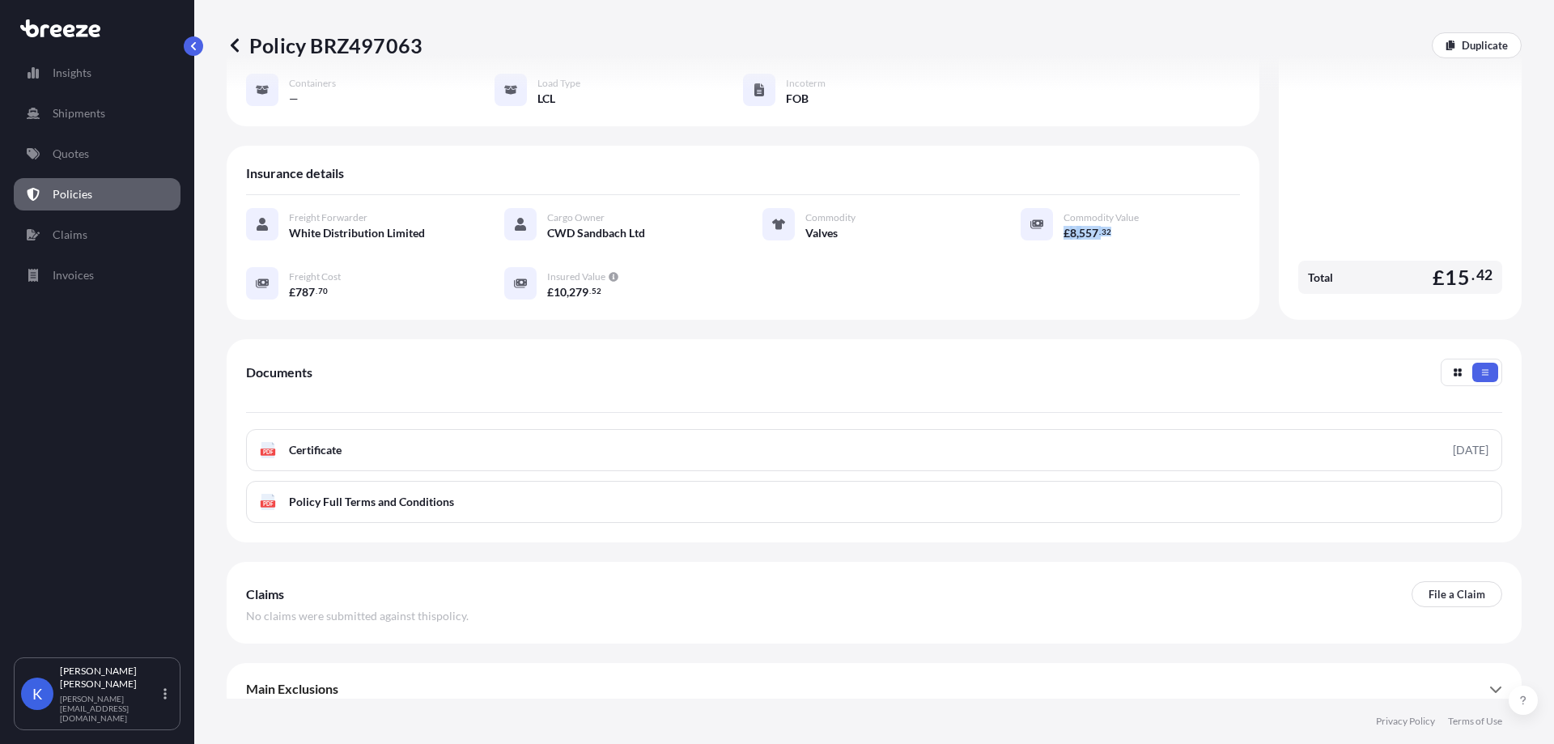
drag, startPoint x: 1112, startPoint y: 210, endPoint x: 1052, endPoint y: 215, distance: 60.1
click at [1052, 215] on div "Commodity Value £ 8 , 557 . 32" at bounding box center [1130, 224] width 219 height 33
copy span "£ 8 , 557 . 32"
drag, startPoint x: 1073, startPoint y: 252, endPoint x: 1086, endPoint y: 223, distance: 31.6
click at [1075, 250] on div "Freight Forwarder White Distribution Limited Cargo Owner CWD Sandbach Ltd Commo…" at bounding box center [743, 254] width 994 height 92
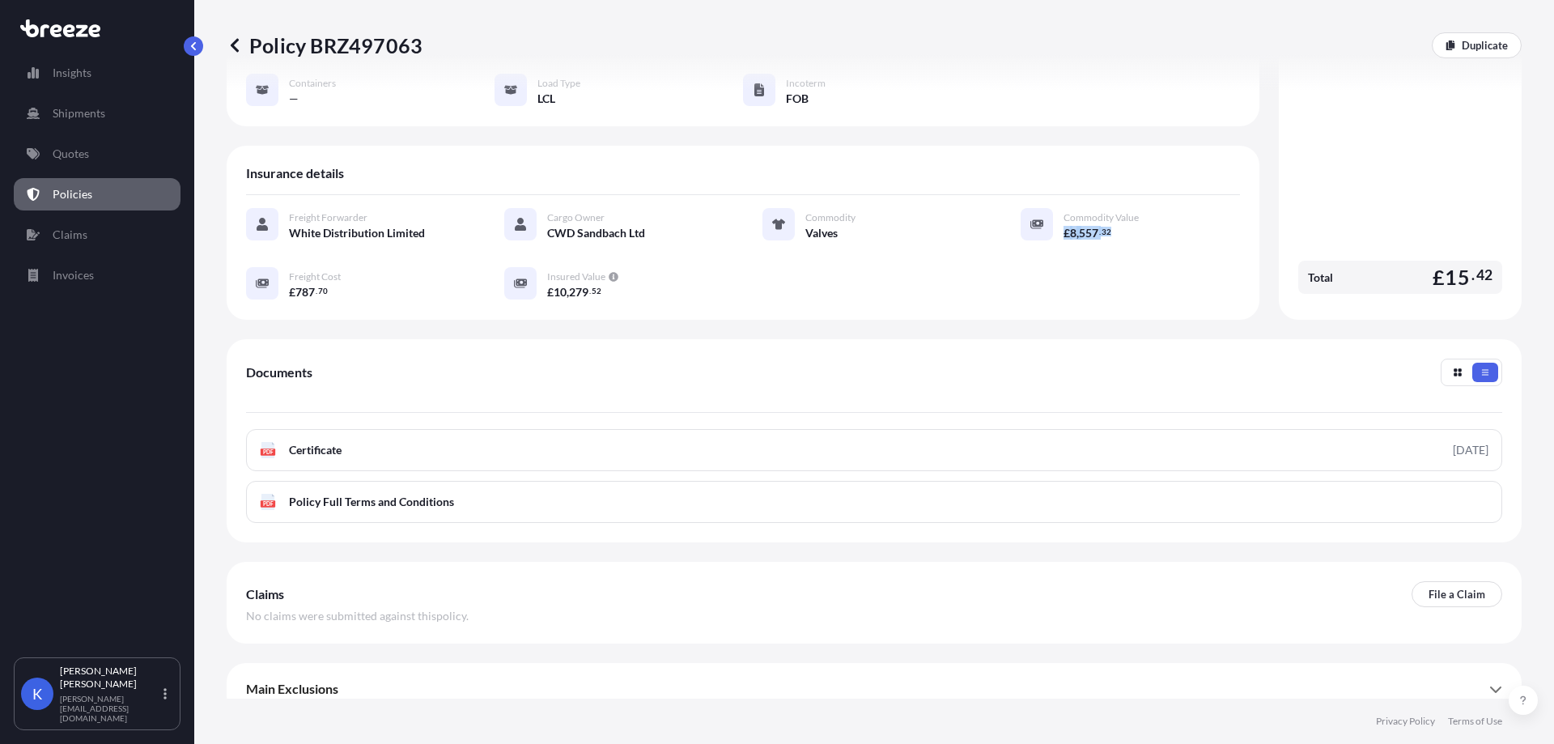
drag, startPoint x: 1055, startPoint y: 213, endPoint x: 1104, endPoint y: 217, distance: 49.5
click at [1104, 224] on div "£ 8 , 557 . 32" at bounding box center [1152, 232] width 176 height 17
copy span "£ 8 , 557 . 32"
